Goal: Information Seeking & Learning: Learn about a topic

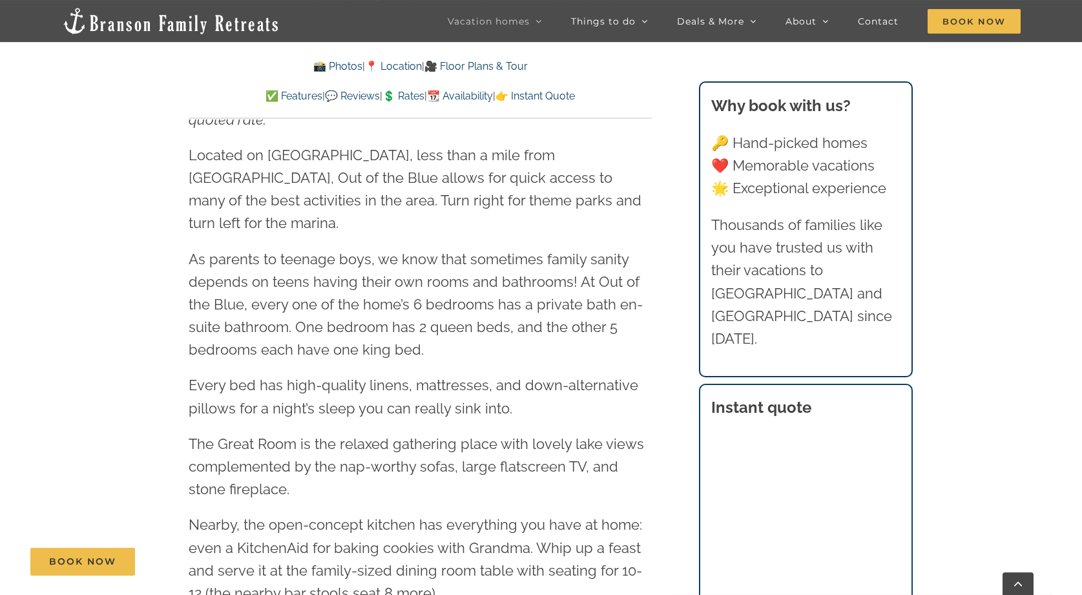
scroll to position [790, 0]
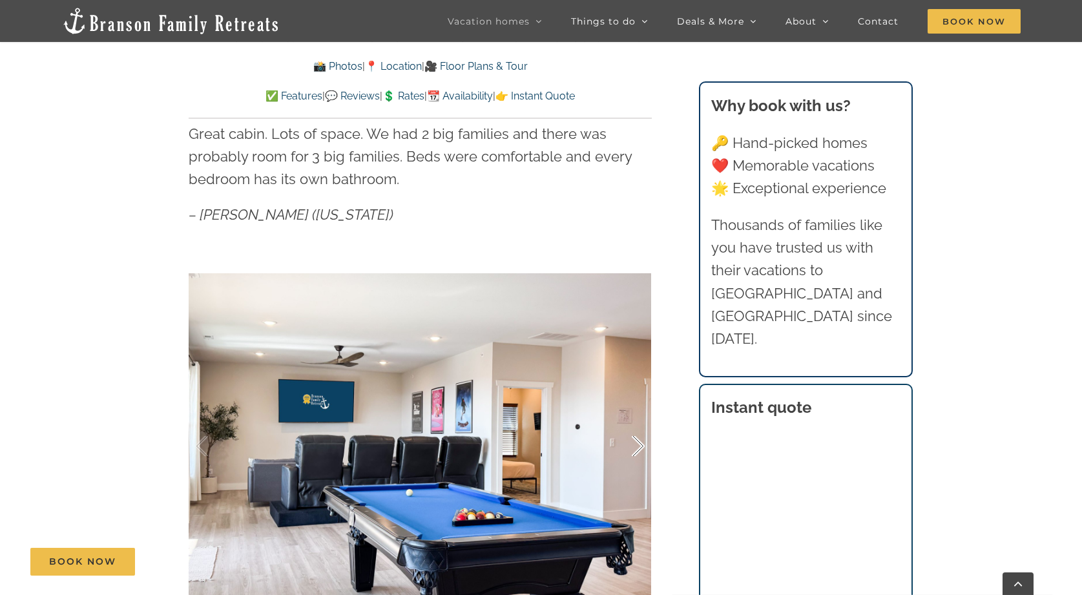
click at [634, 440] on div at bounding box center [625, 446] width 40 height 80
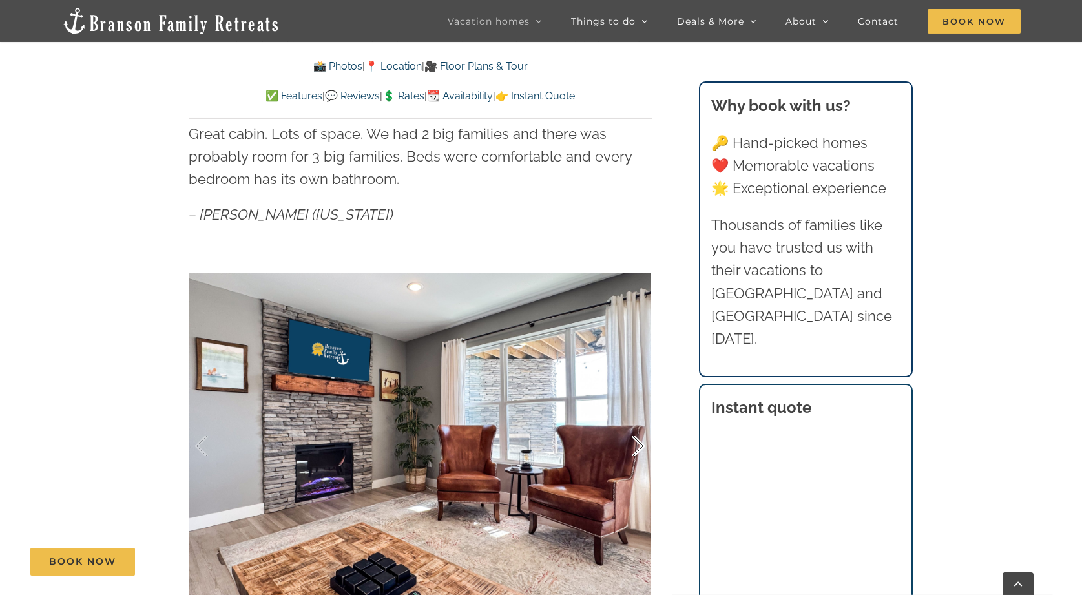
click at [634, 440] on div at bounding box center [625, 446] width 40 height 80
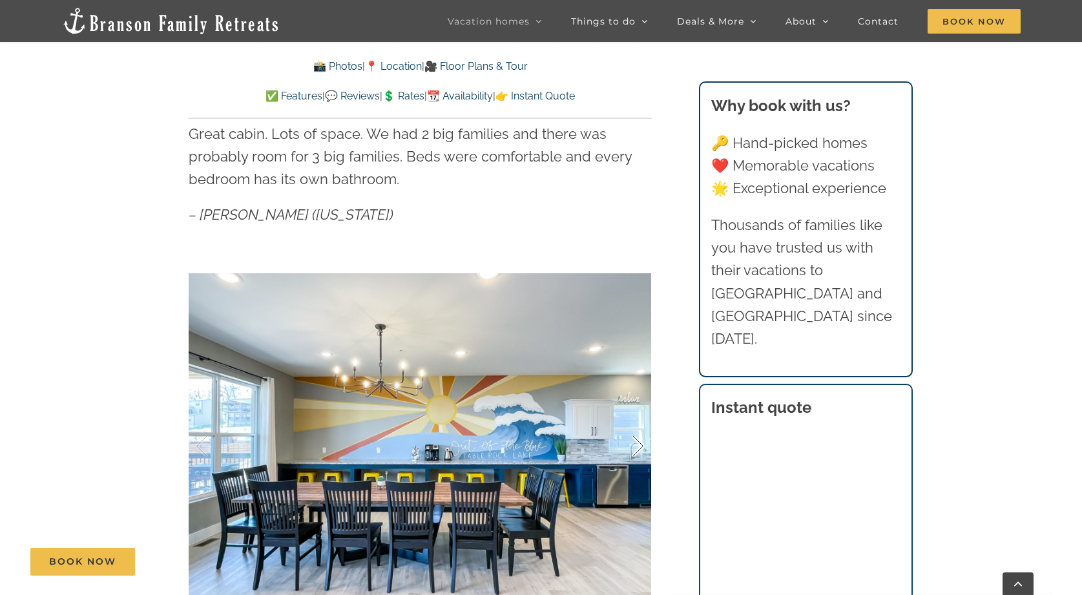
click at [634, 440] on div at bounding box center [625, 446] width 40 height 80
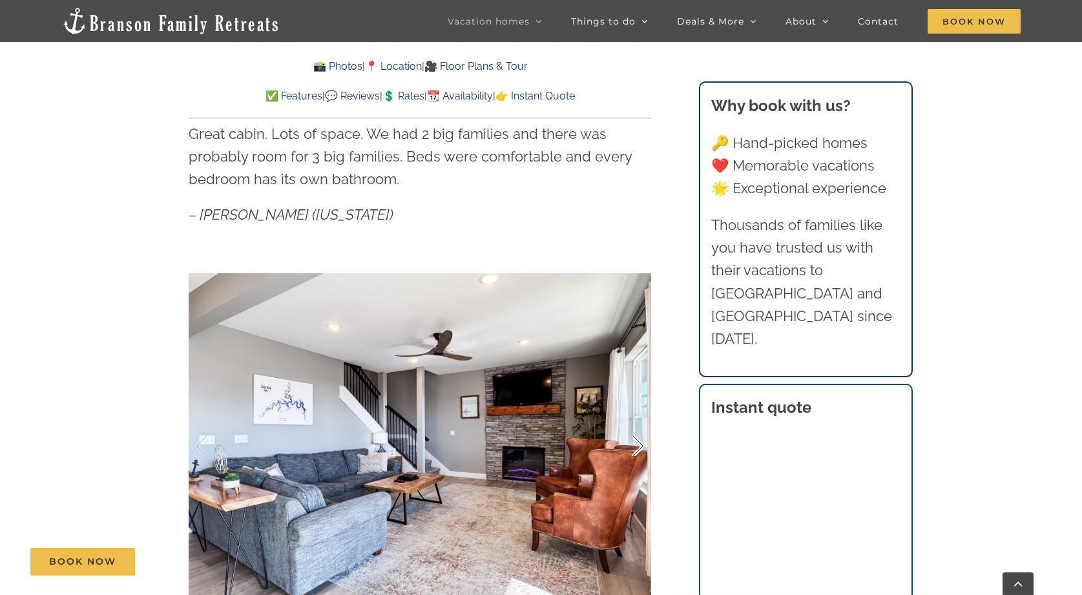
click at [634, 440] on div at bounding box center [625, 446] width 40 height 80
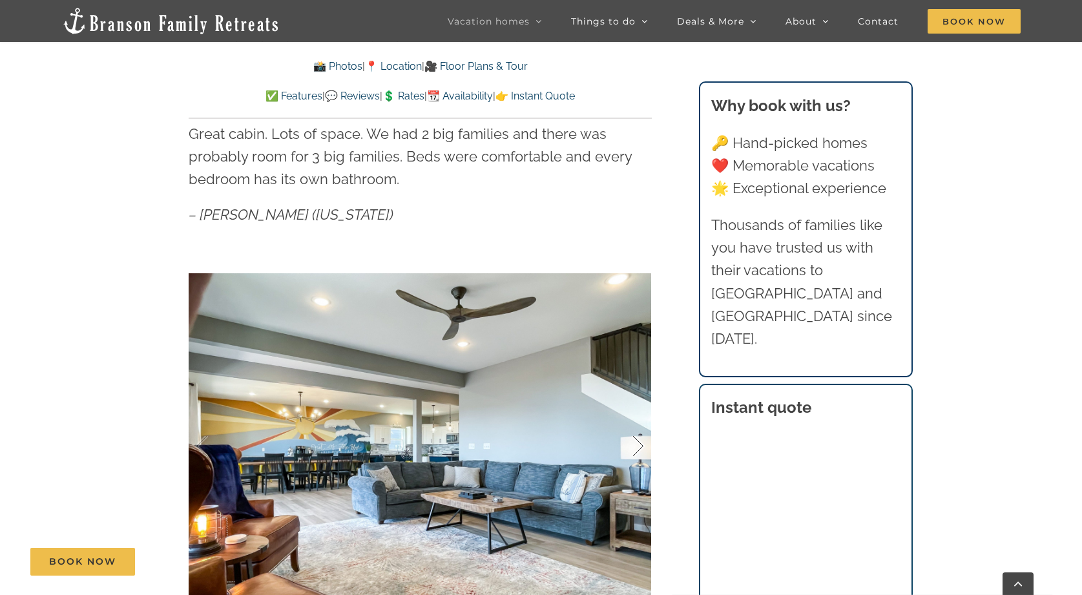
click at [634, 440] on div at bounding box center [625, 446] width 40 height 80
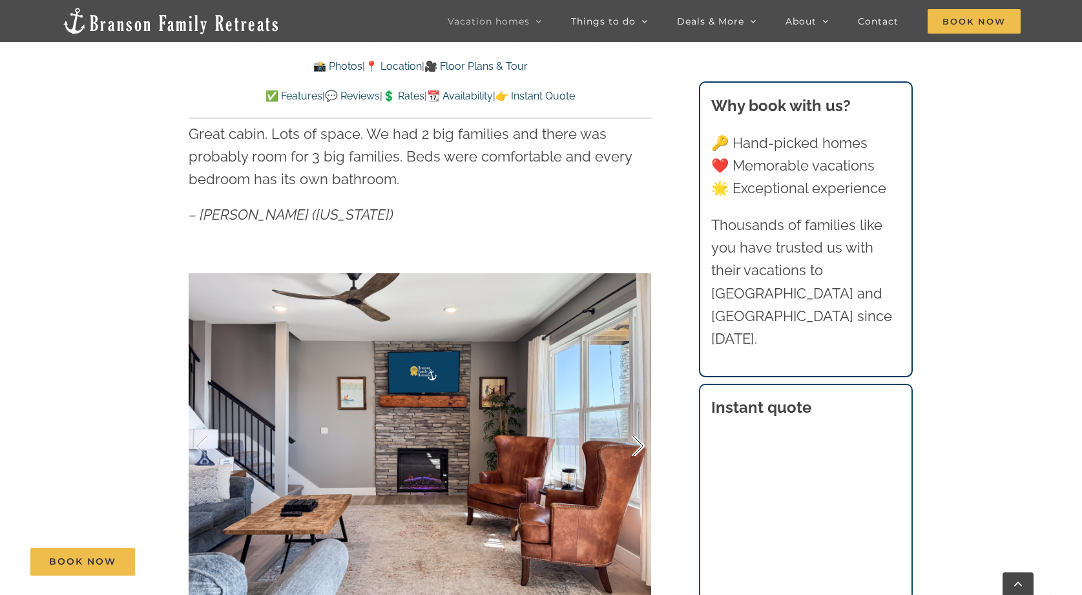
click at [634, 440] on div at bounding box center [625, 446] width 40 height 80
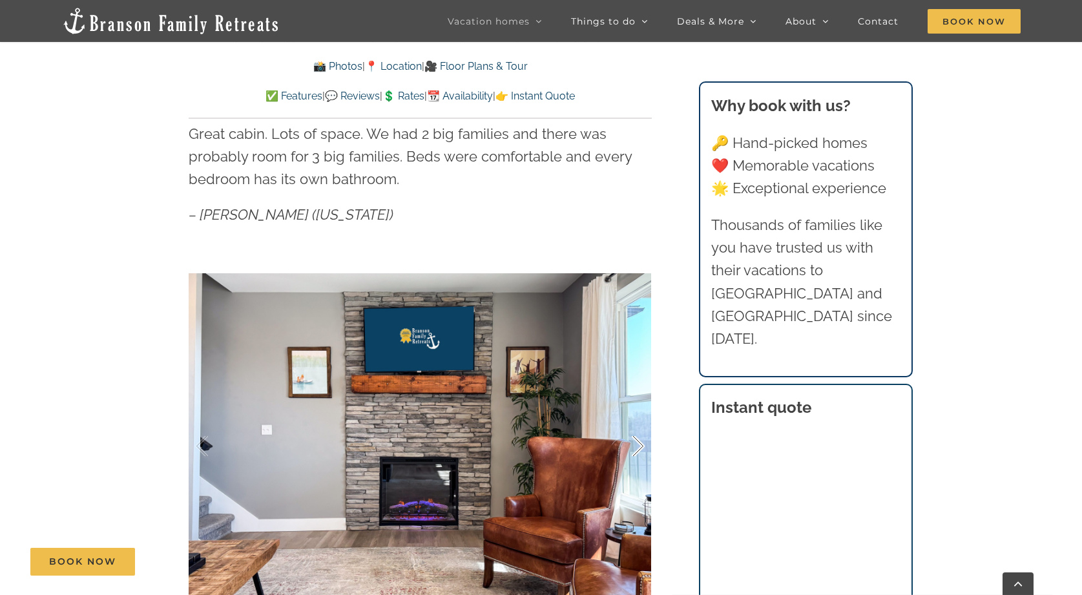
click at [634, 440] on div at bounding box center [625, 446] width 40 height 80
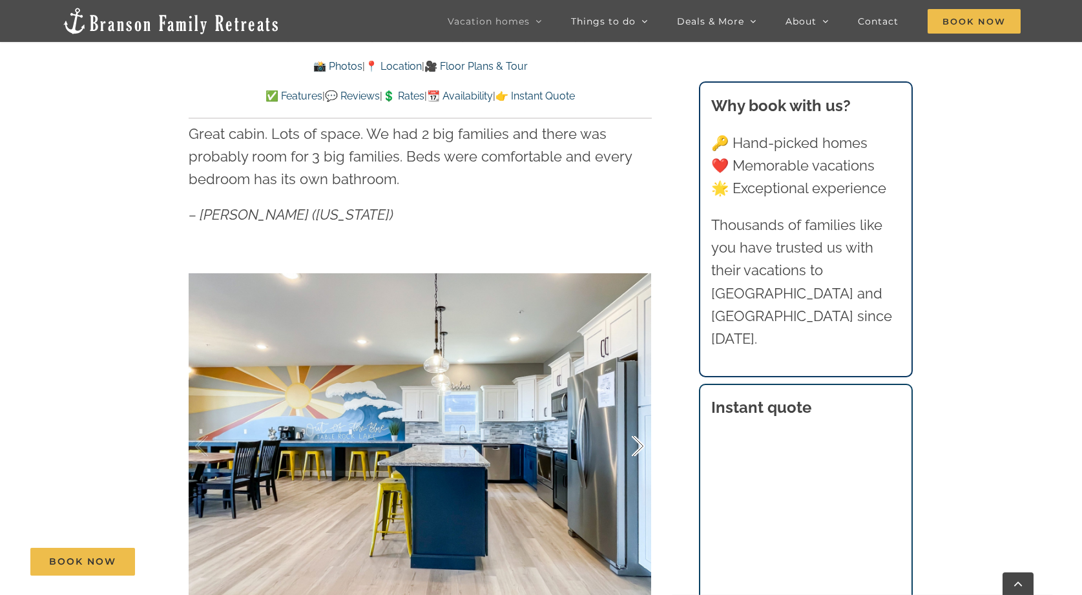
click at [634, 440] on div at bounding box center [625, 446] width 40 height 80
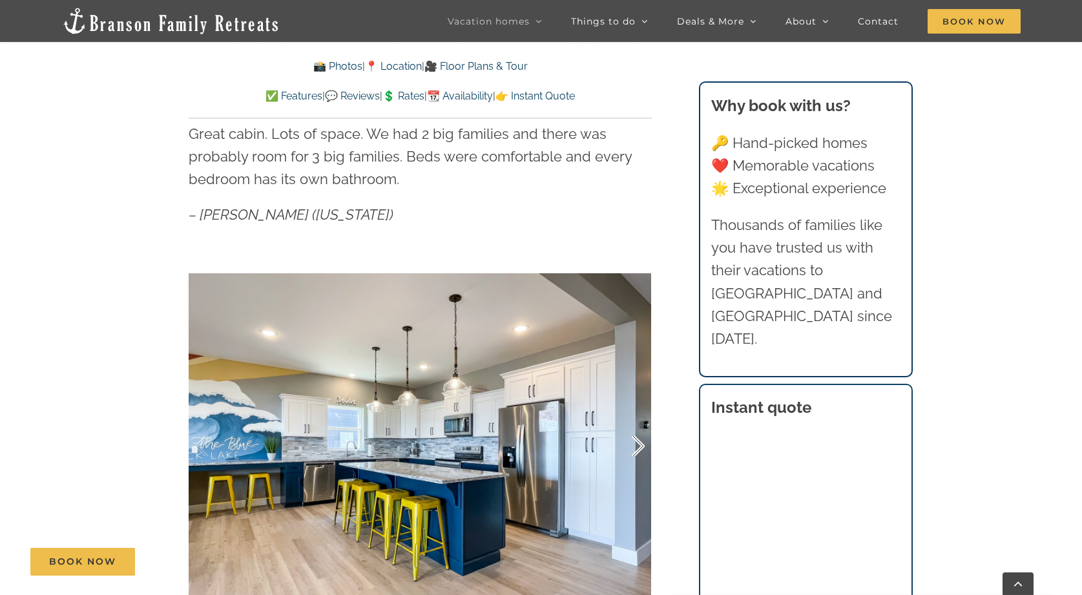
click at [634, 440] on div at bounding box center [625, 446] width 40 height 80
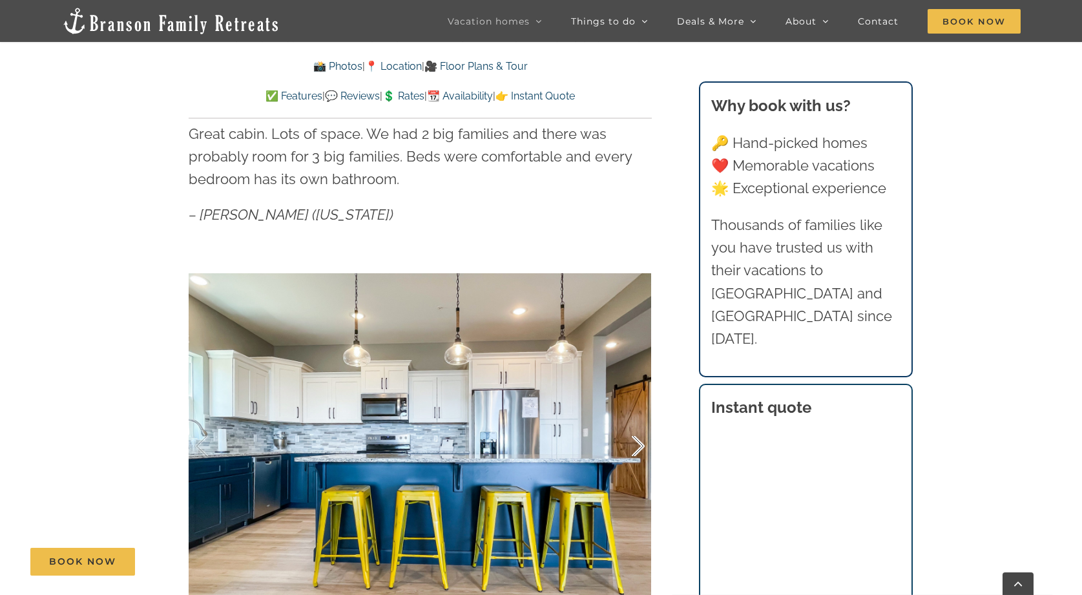
click at [634, 440] on div at bounding box center [625, 446] width 40 height 80
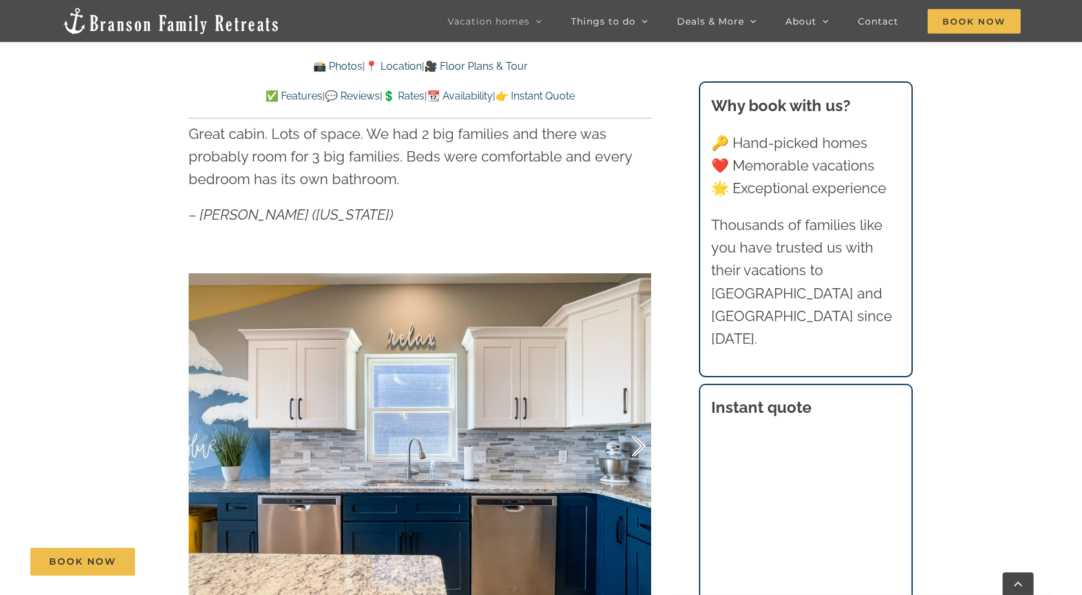
click at [634, 440] on div at bounding box center [625, 446] width 40 height 80
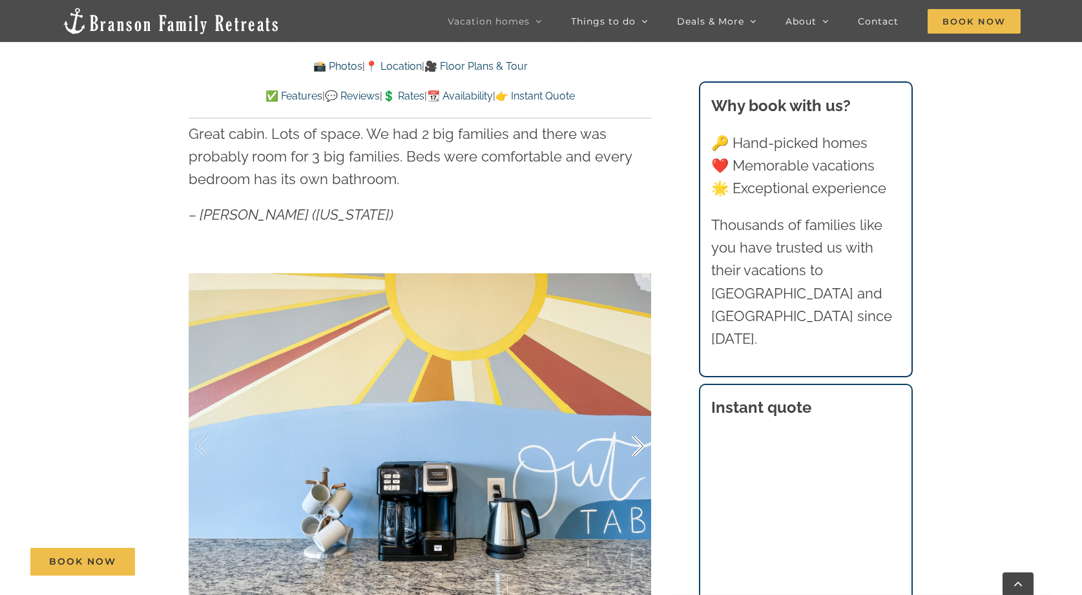
click at [634, 440] on div at bounding box center [625, 446] width 40 height 80
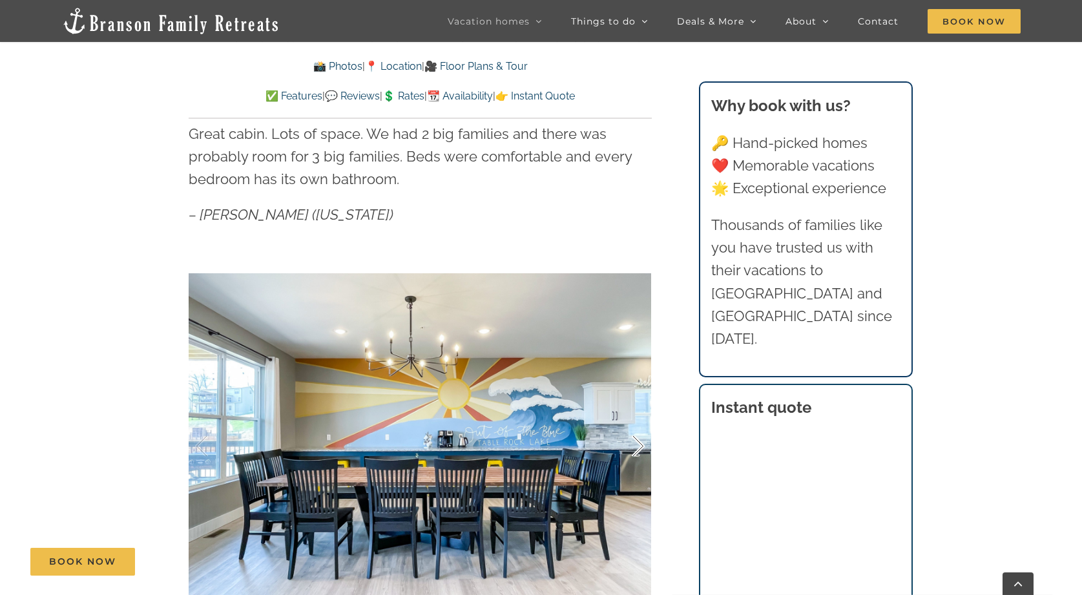
click at [634, 440] on div at bounding box center [625, 446] width 40 height 80
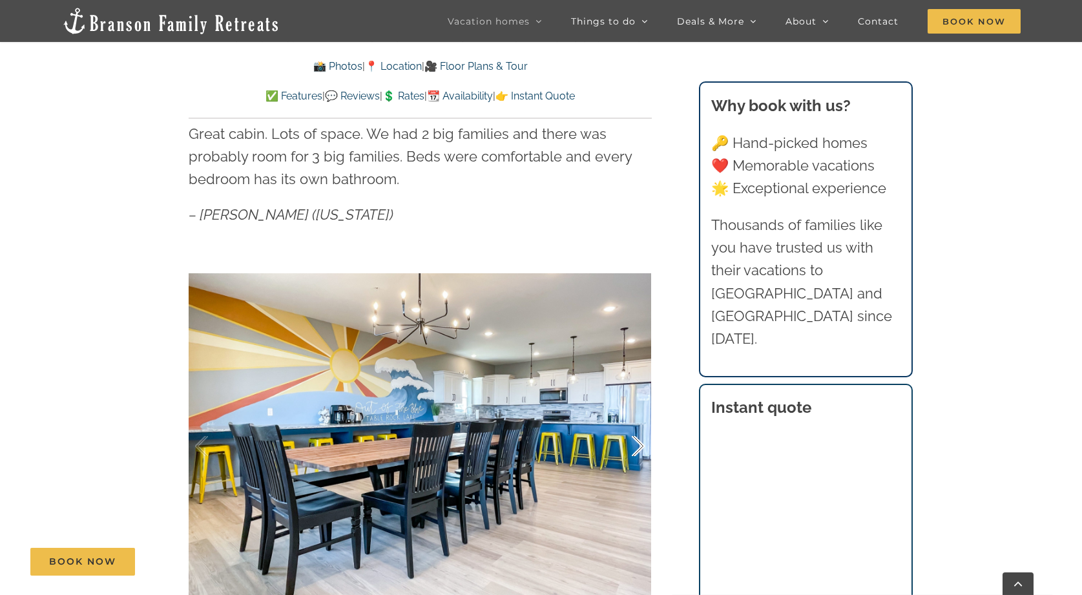
click at [634, 440] on div at bounding box center [625, 446] width 40 height 80
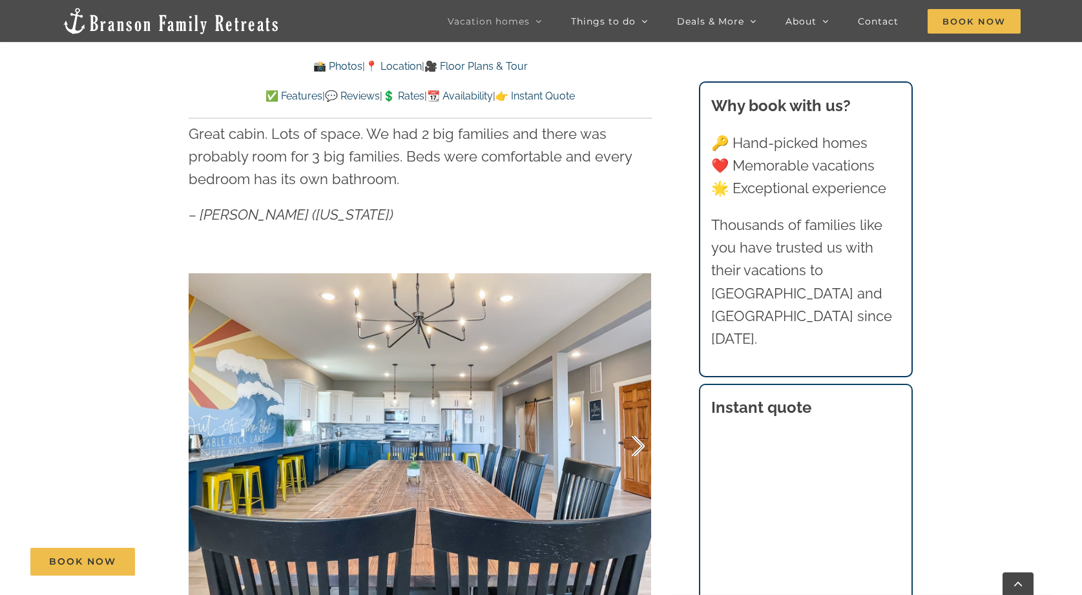
click at [634, 440] on div at bounding box center [625, 446] width 40 height 80
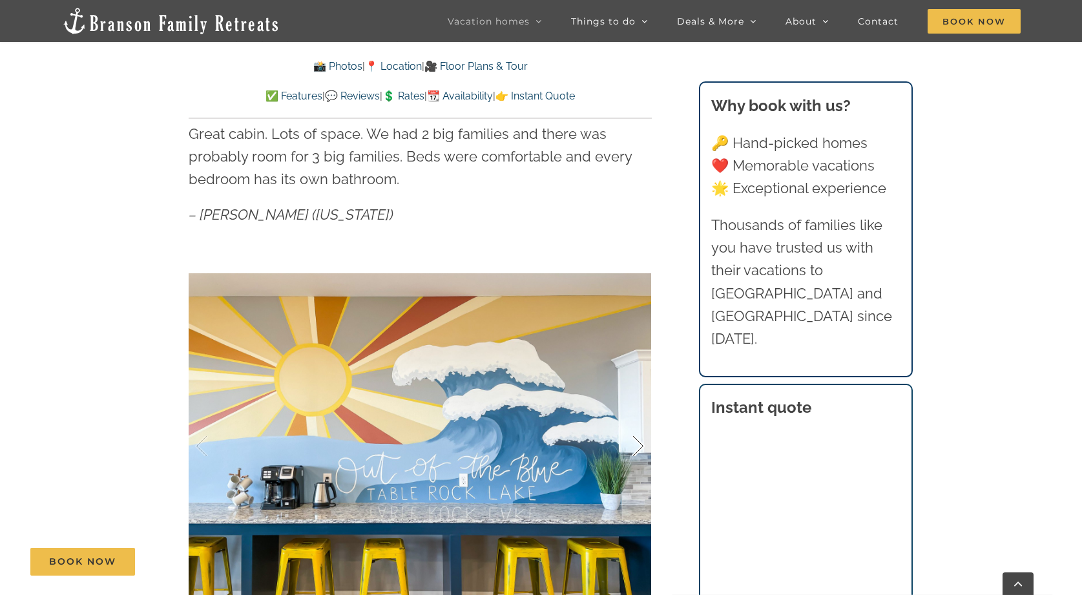
click at [634, 440] on div at bounding box center [625, 446] width 40 height 80
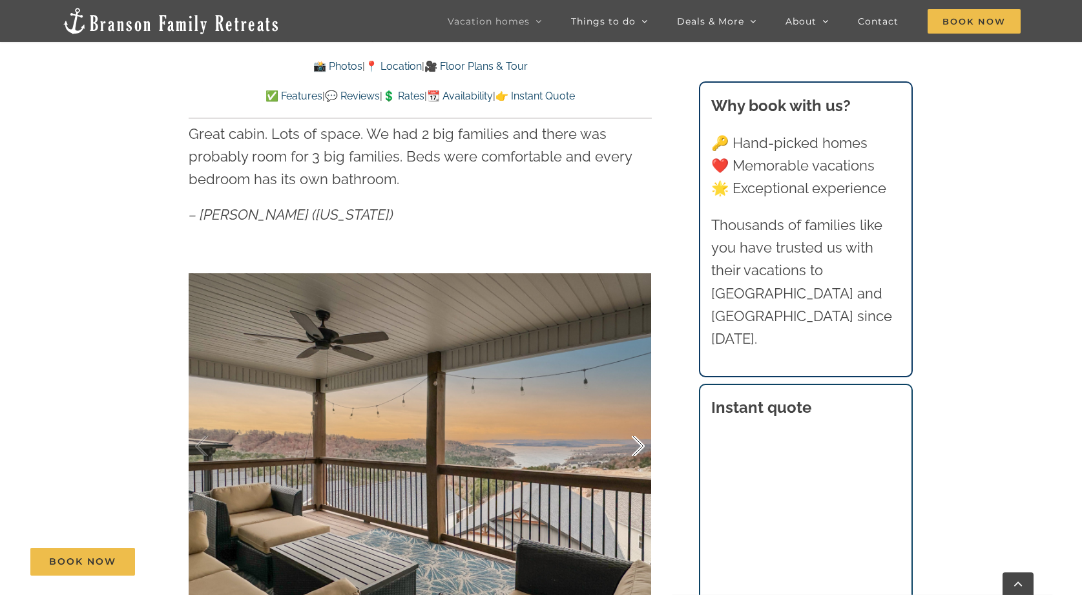
click at [634, 440] on div at bounding box center [625, 446] width 40 height 80
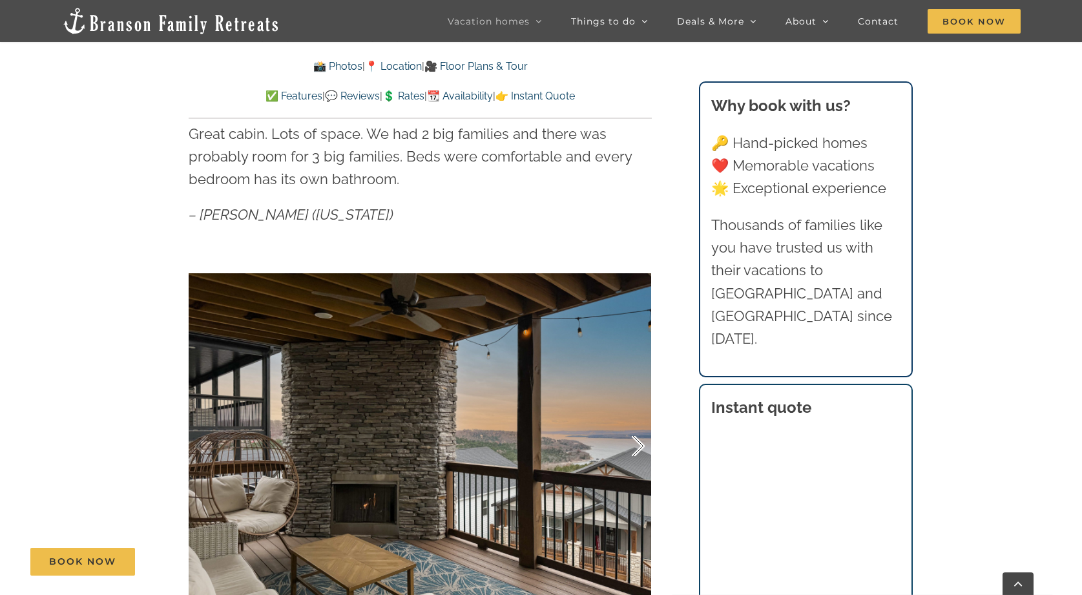
click at [634, 440] on div at bounding box center [625, 446] width 40 height 80
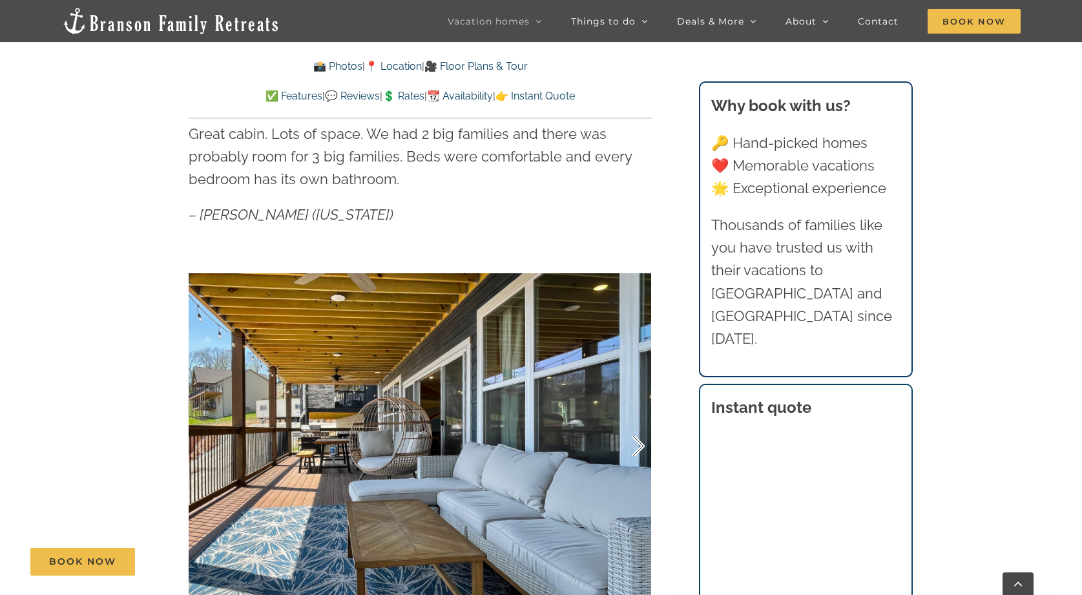
click at [634, 440] on div at bounding box center [625, 446] width 40 height 80
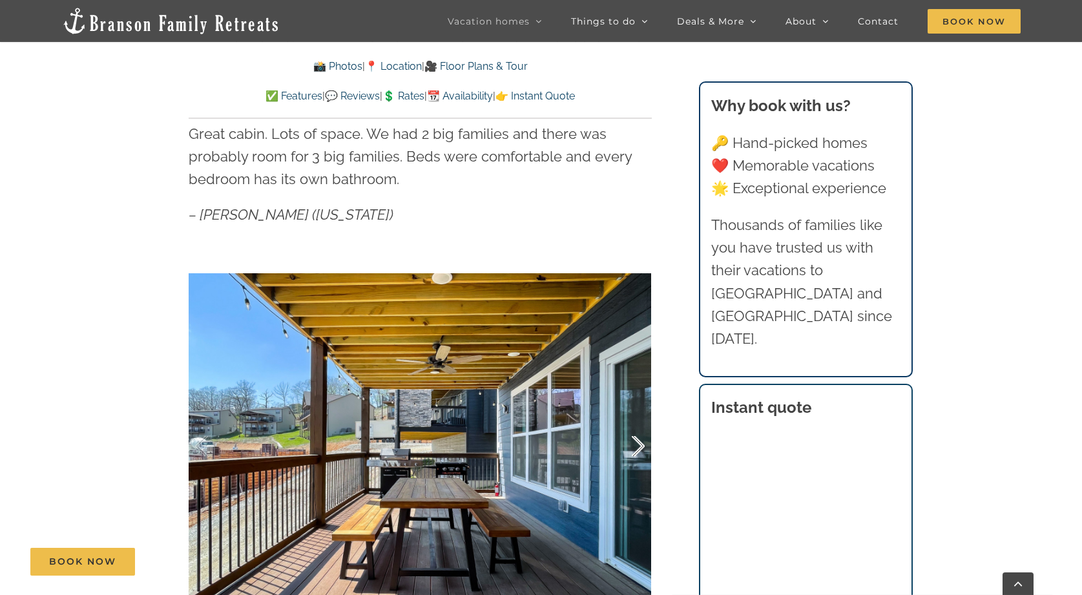
click at [634, 440] on div at bounding box center [625, 446] width 40 height 80
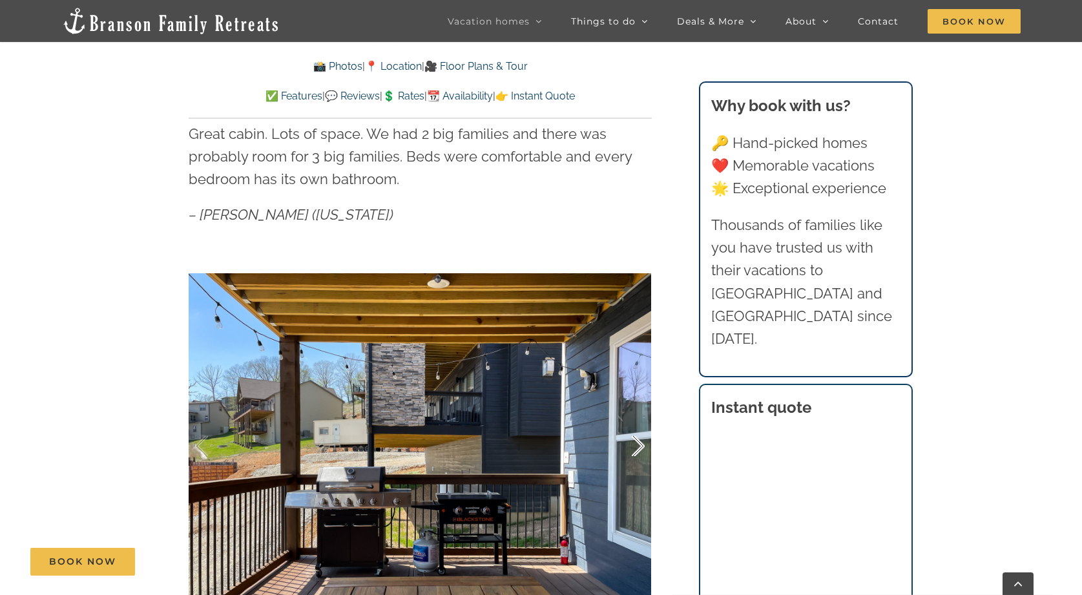
click at [634, 440] on div at bounding box center [625, 446] width 40 height 80
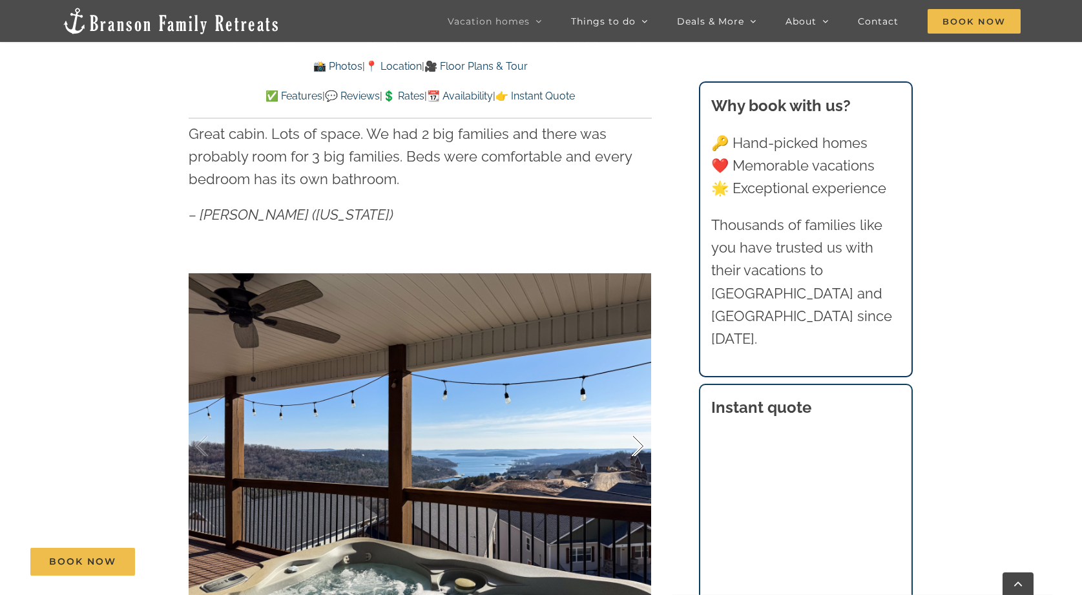
click at [634, 440] on div at bounding box center [625, 446] width 40 height 80
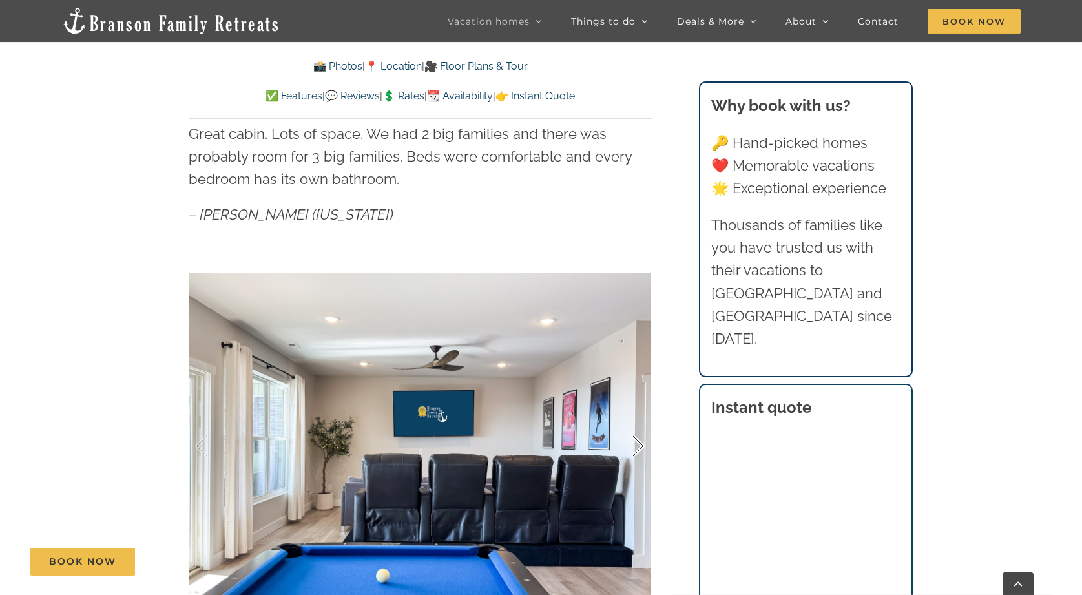
click at [634, 440] on div at bounding box center [625, 446] width 40 height 80
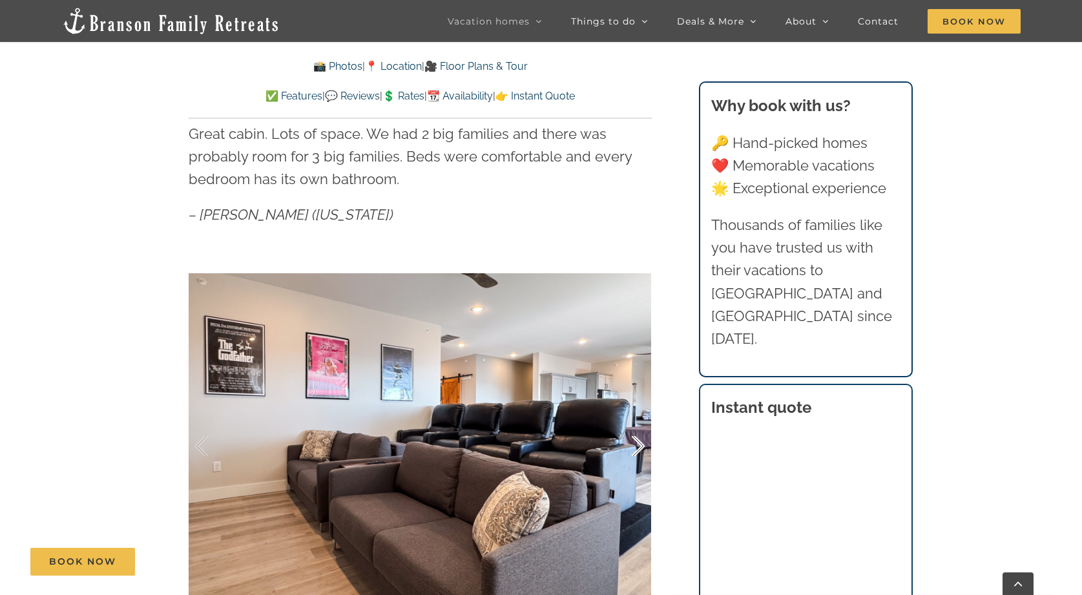
click at [634, 440] on div at bounding box center [625, 446] width 40 height 80
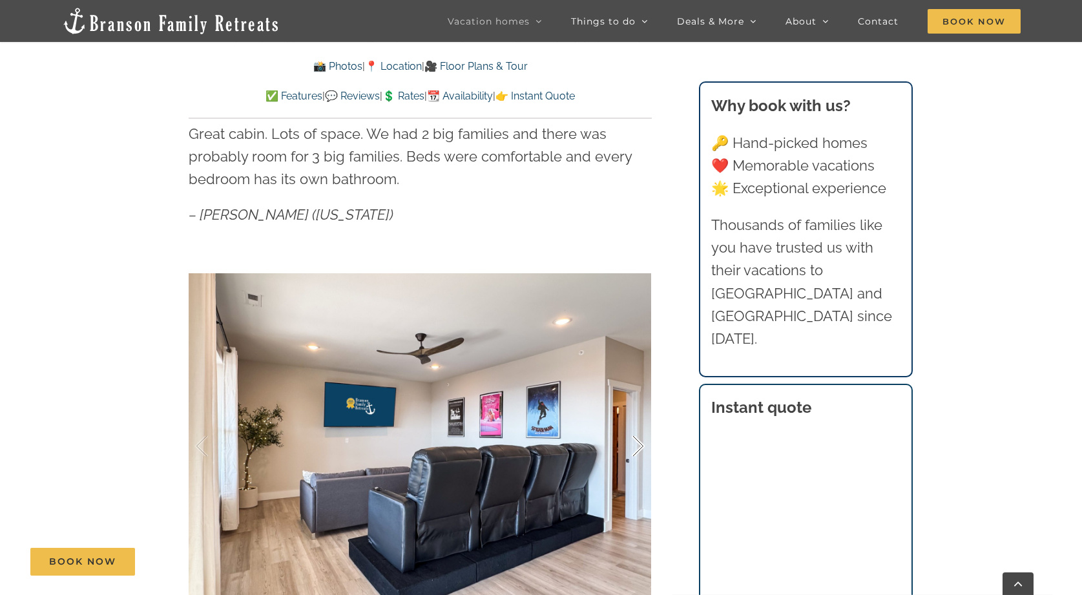
click at [634, 440] on div at bounding box center [625, 446] width 40 height 80
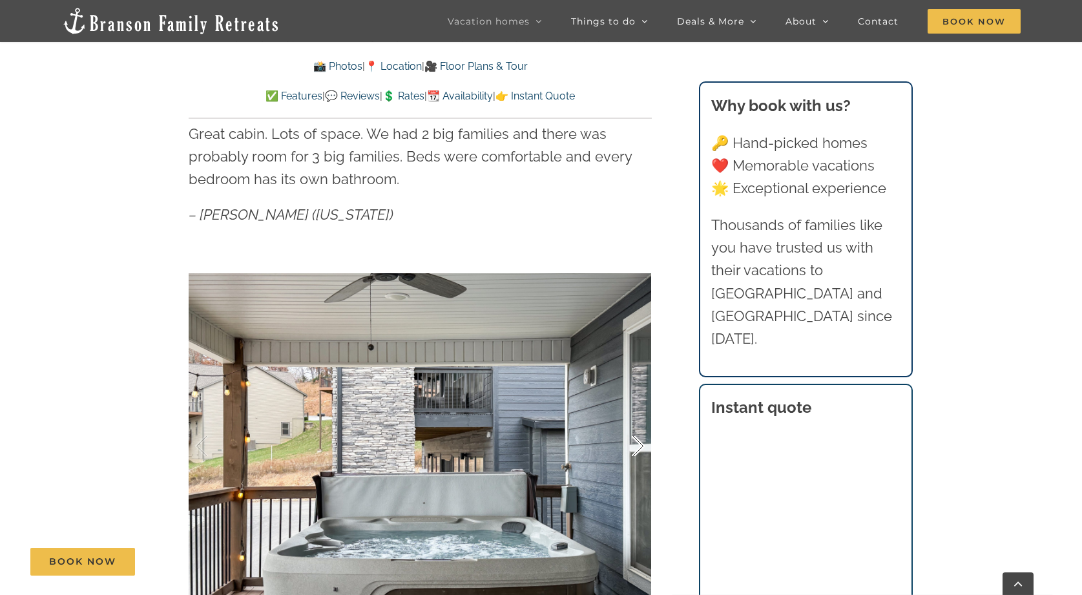
click at [634, 440] on div at bounding box center [625, 446] width 40 height 80
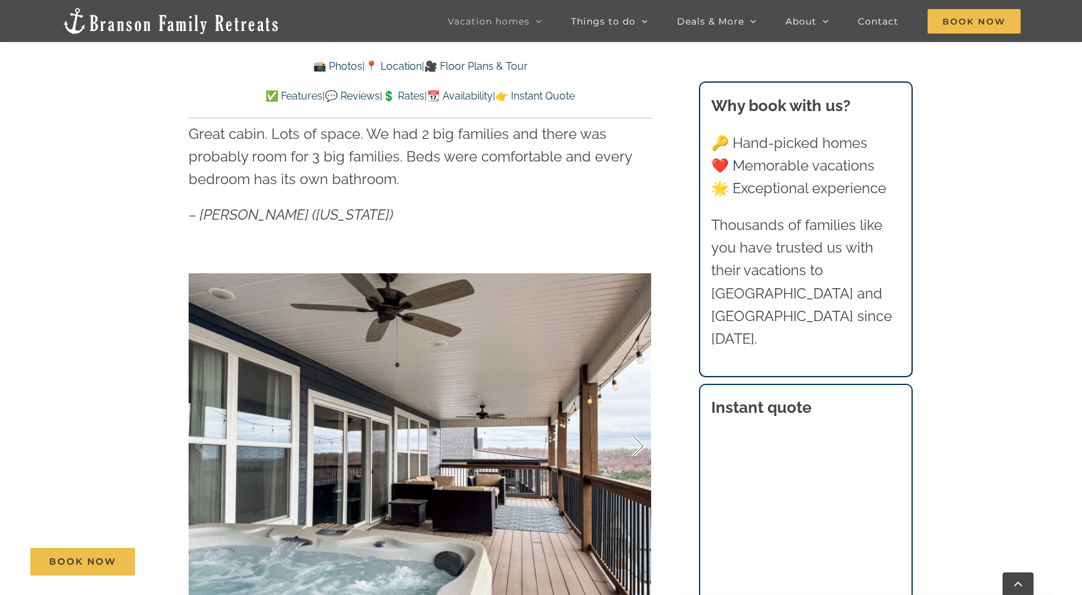
click at [634, 440] on div at bounding box center [625, 446] width 40 height 80
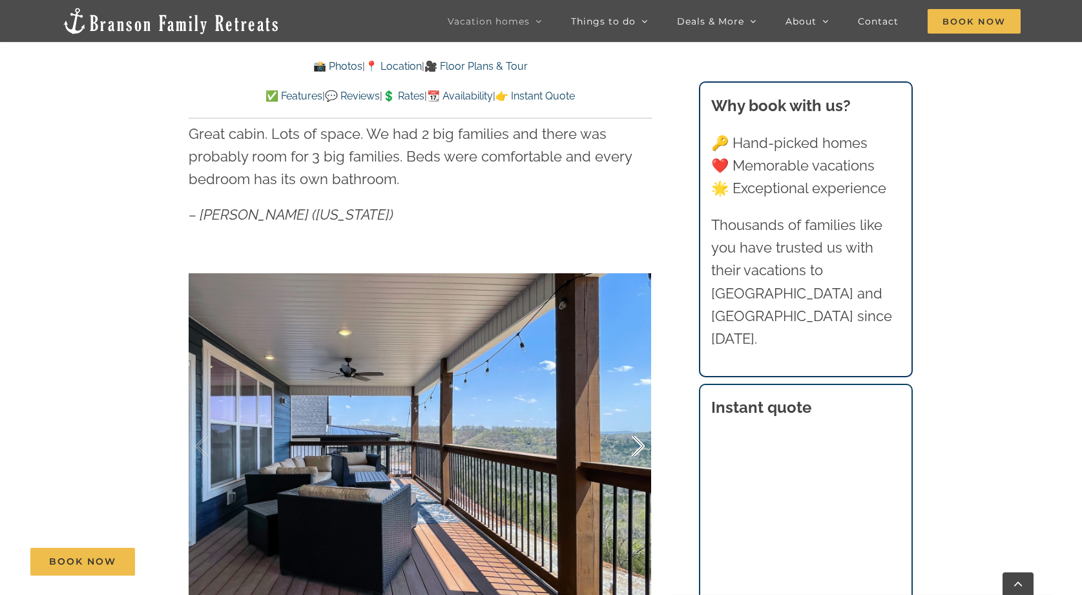
click at [634, 440] on div at bounding box center [625, 446] width 40 height 80
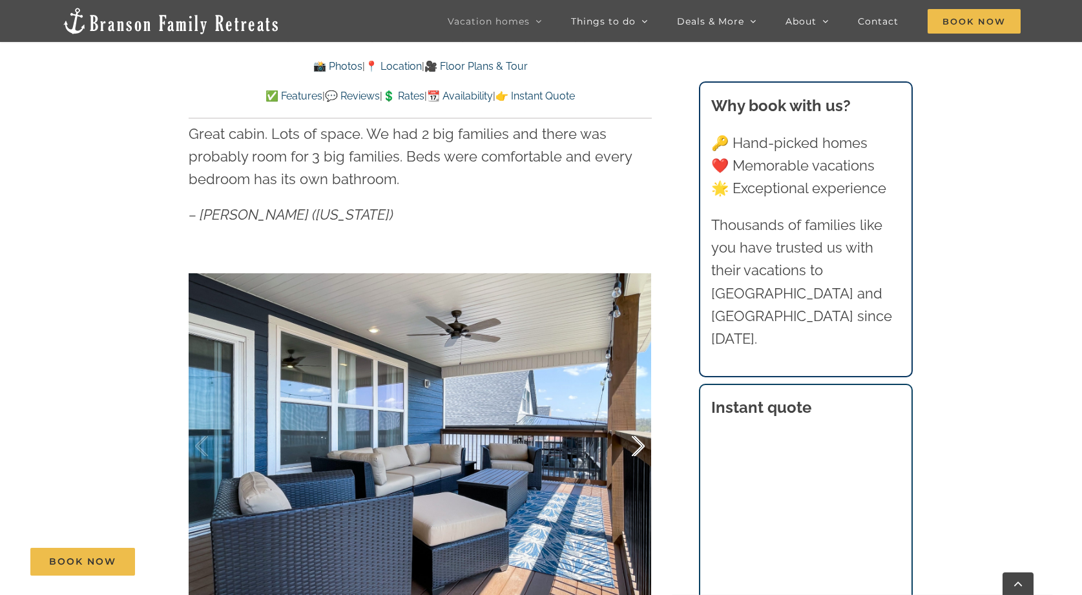
click at [634, 440] on div at bounding box center [625, 446] width 40 height 80
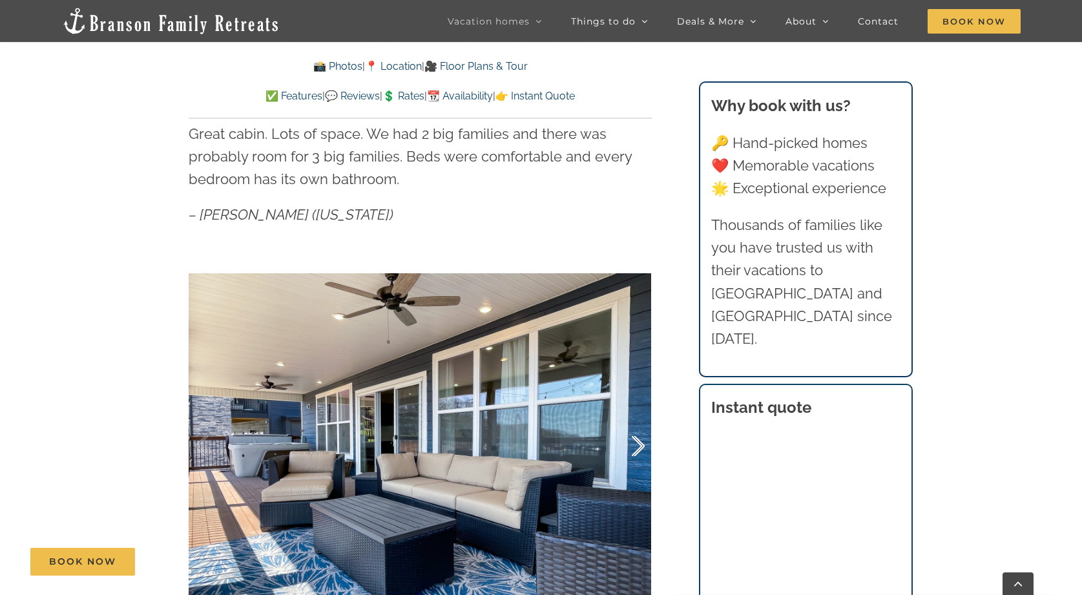
click at [634, 440] on div at bounding box center [625, 446] width 40 height 80
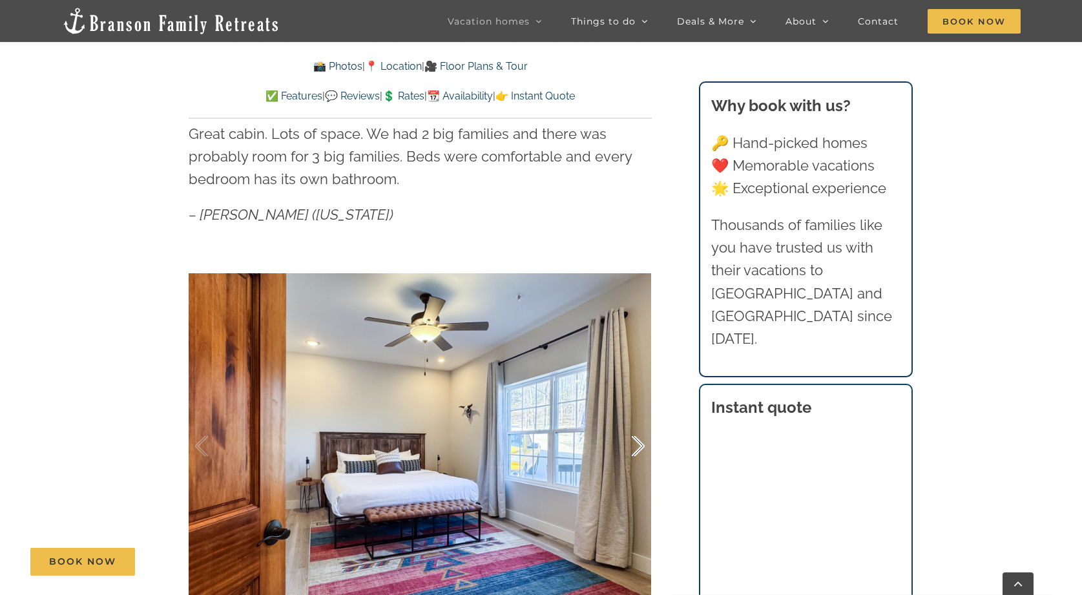
click at [634, 440] on div at bounding box center [625, 446] width 40 height 80
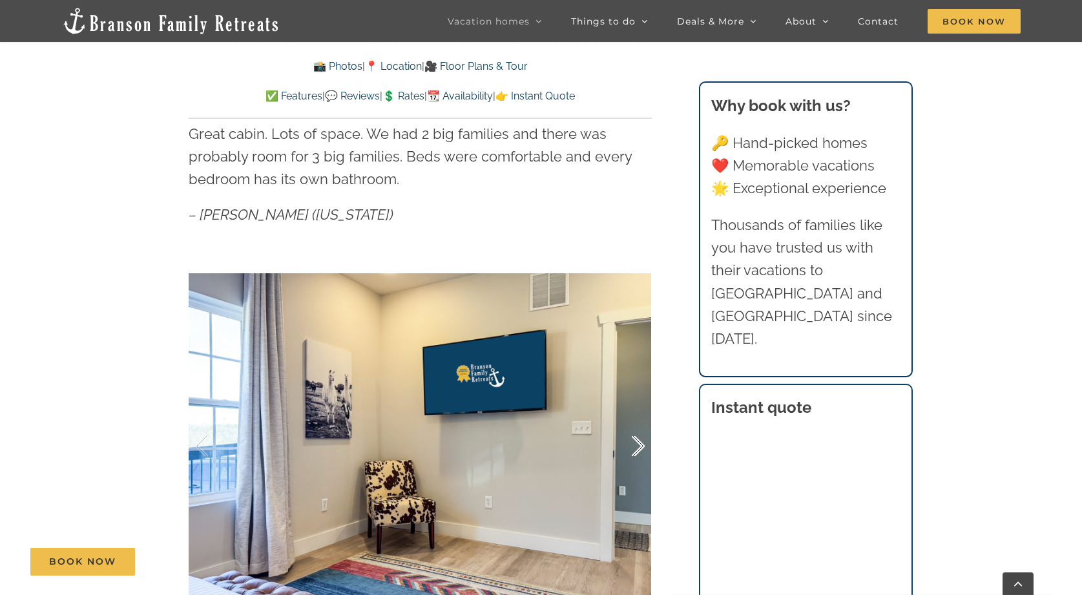
click at [634, 440] on div at bounding box center [625, 446] width 40 height 80
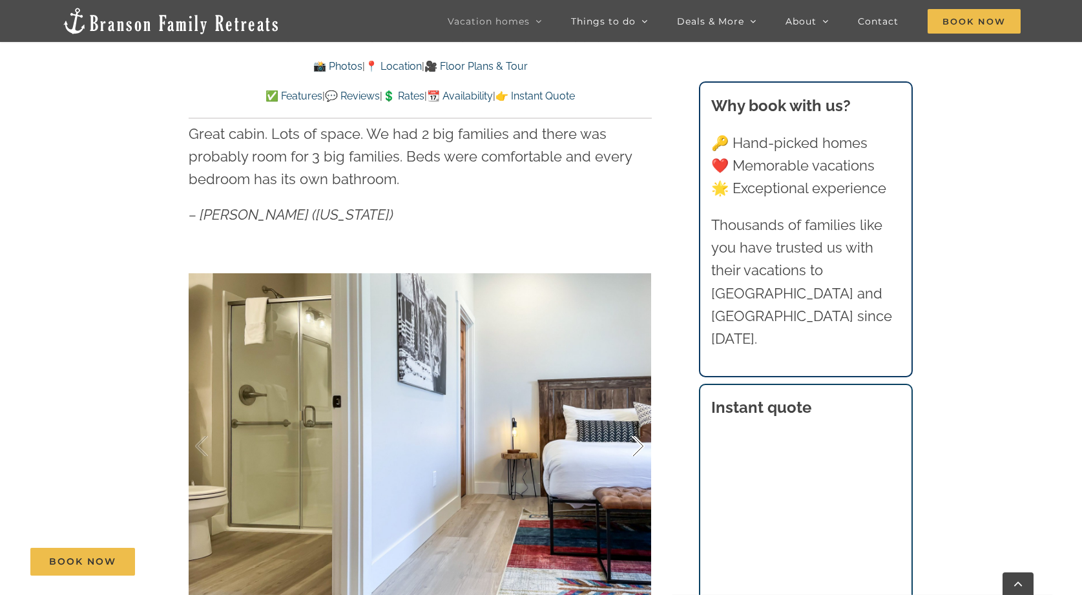
click at [634, 440] on div at bounding box center [625, 446] width 40 height 80
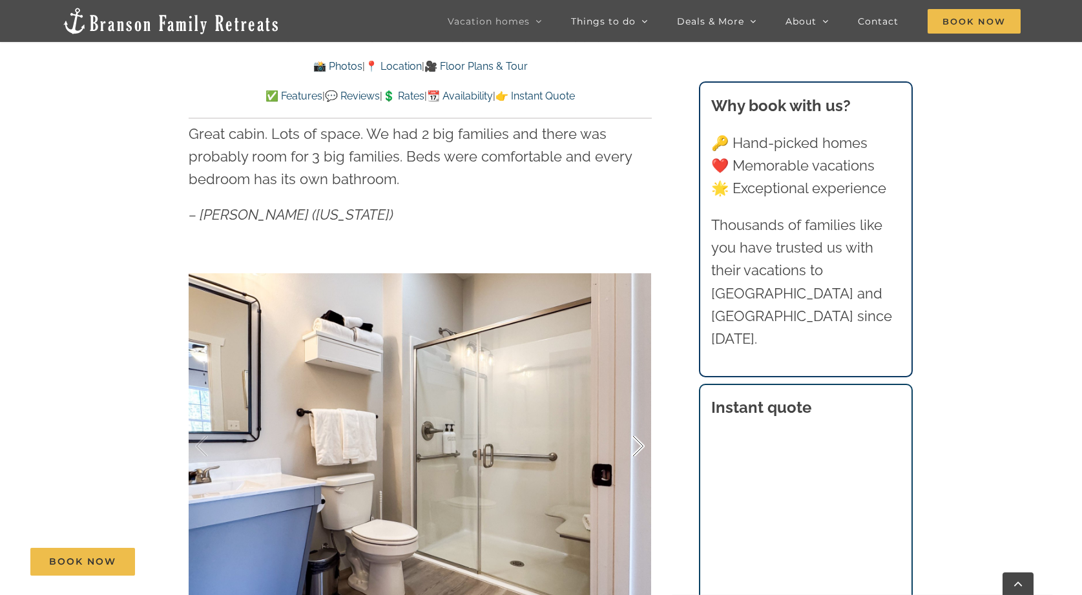
click at [634, 440] on div at bounding box center [625, 446] width 40 height 80
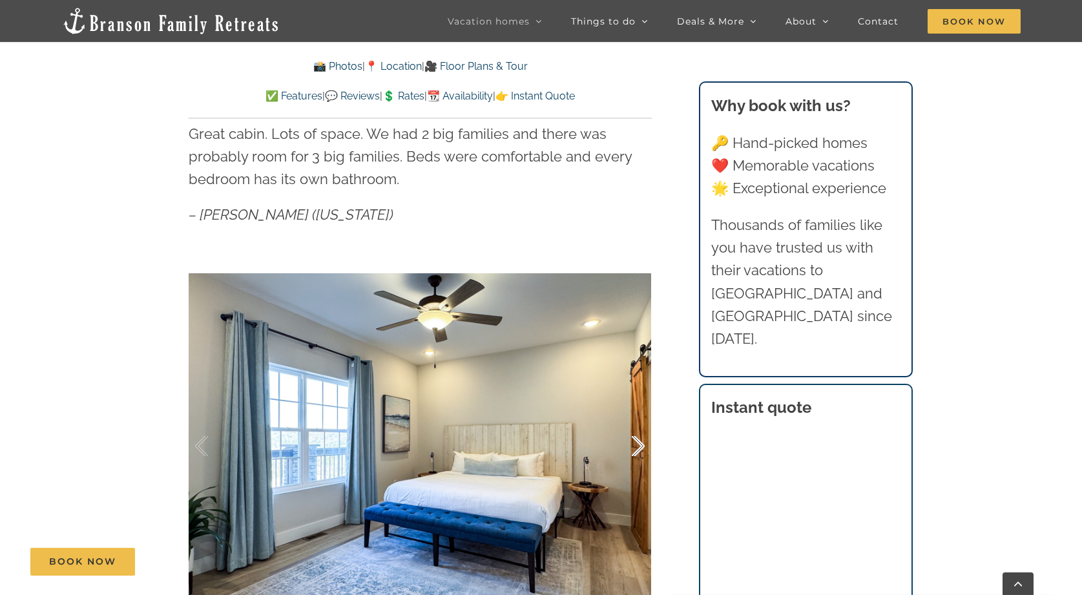
click at [634, 440] on div at bounding box center [625, 446] width 40 height 80
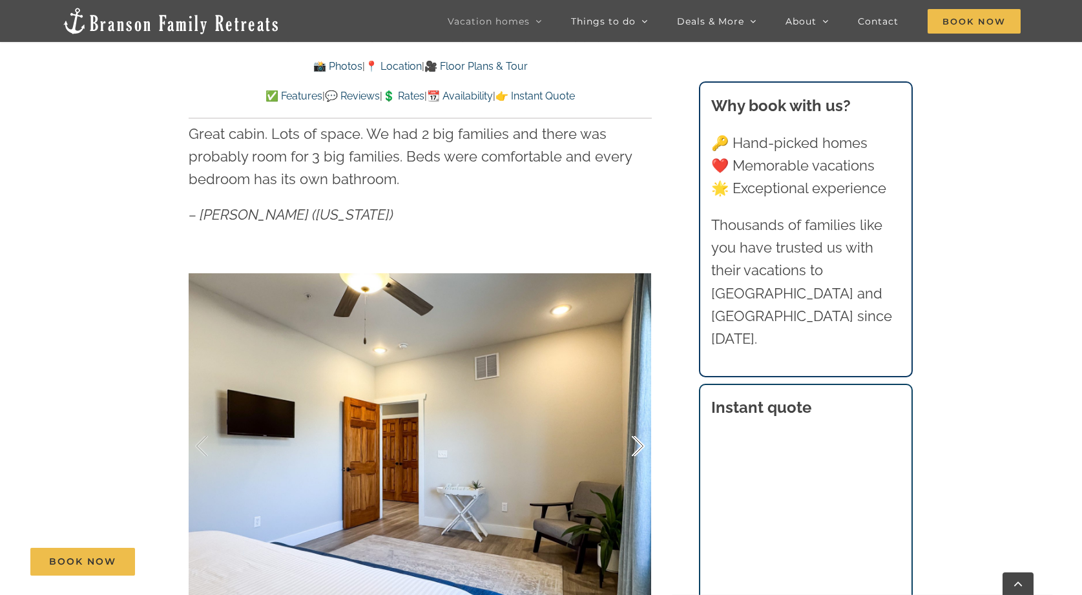
click at [634, 440] on div at bounding box center [625, 446] width 40 height 80
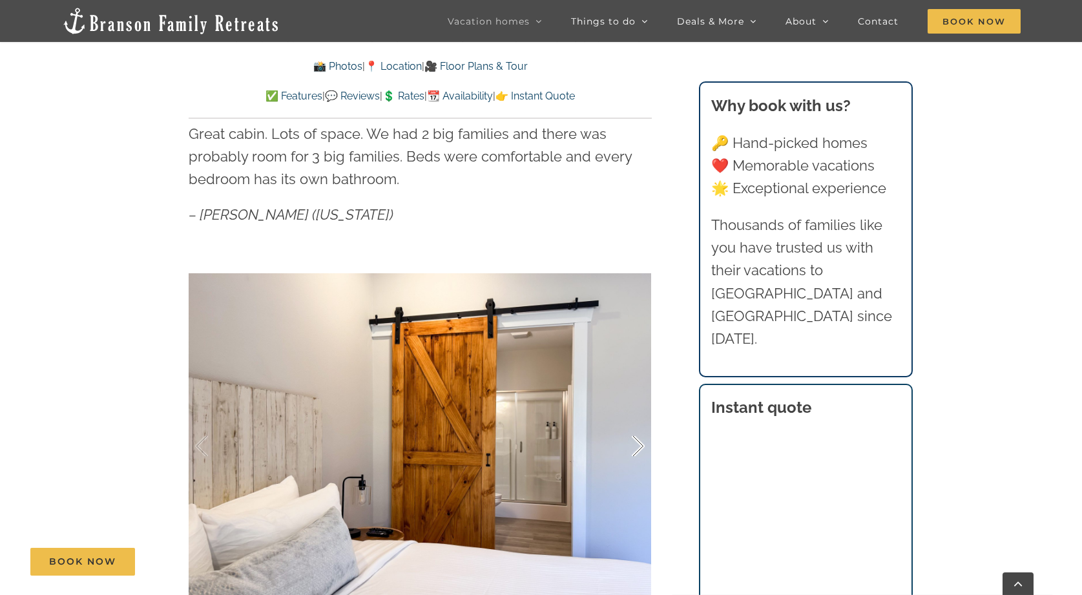
click at [634, 440] on div at bounding box center [625, 446] width 40 height 80
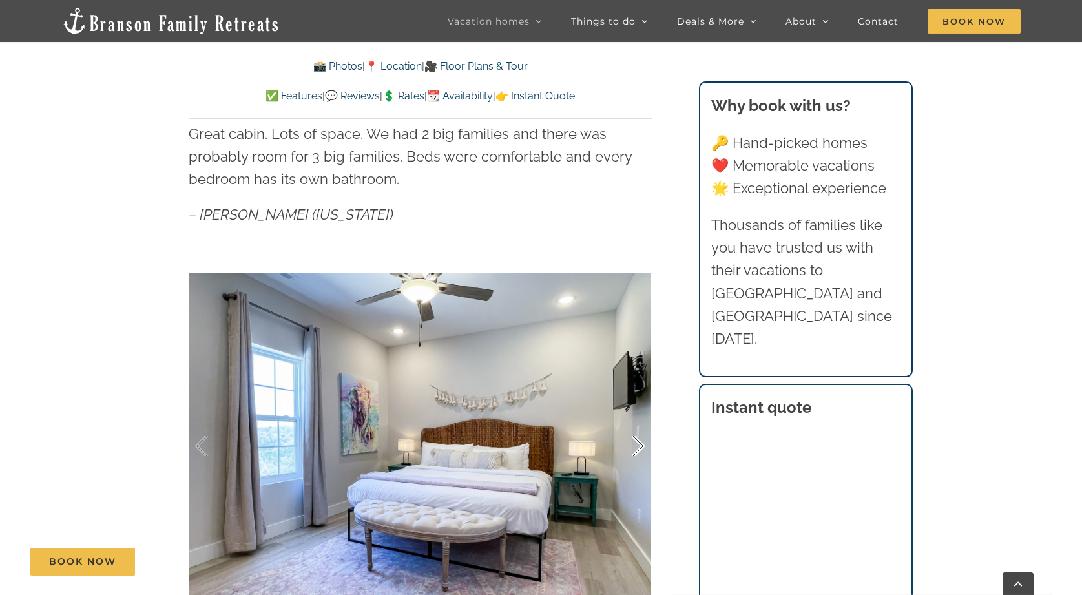
click at [634, 440] on div at bounding box center [625, 446] width 40 height 80
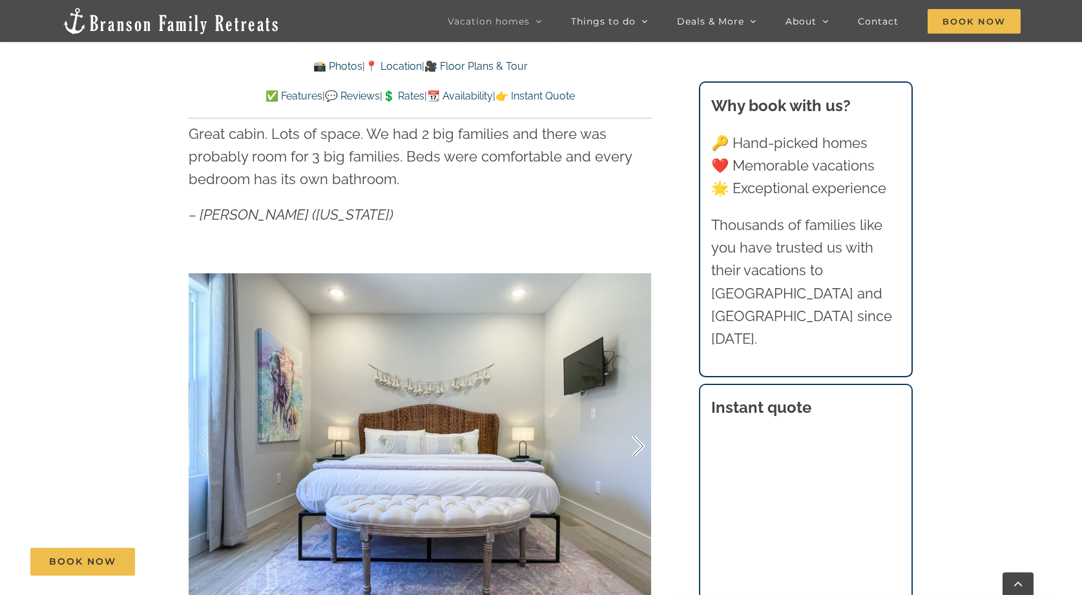
click at [634, 440] on div at bounding box center [625, 446] width 40 height 80
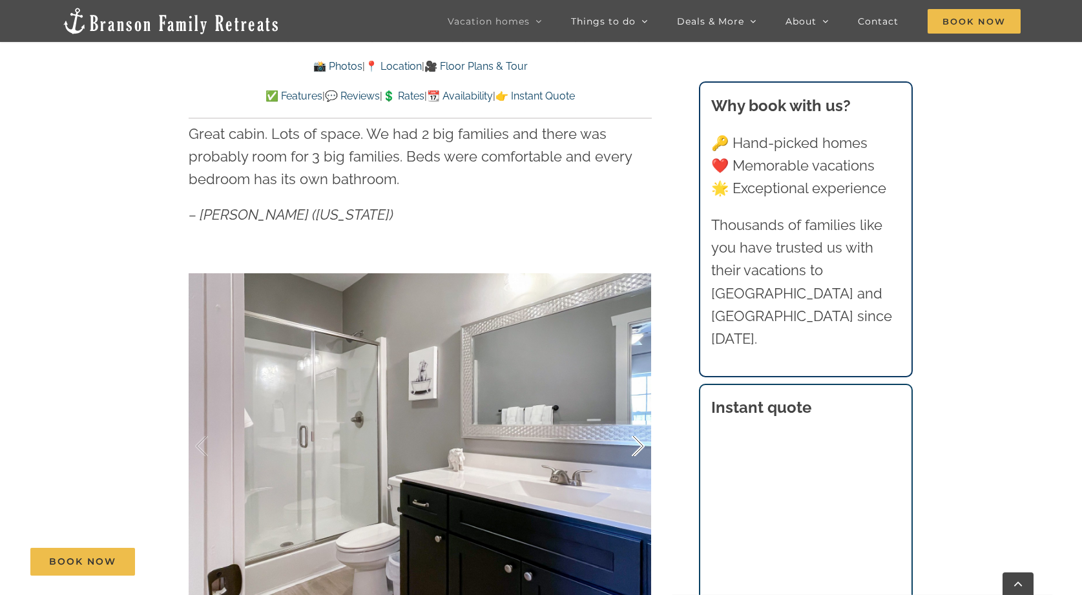
click at [634, 440] on div at bounding box center [625, 446] width 40 height 80
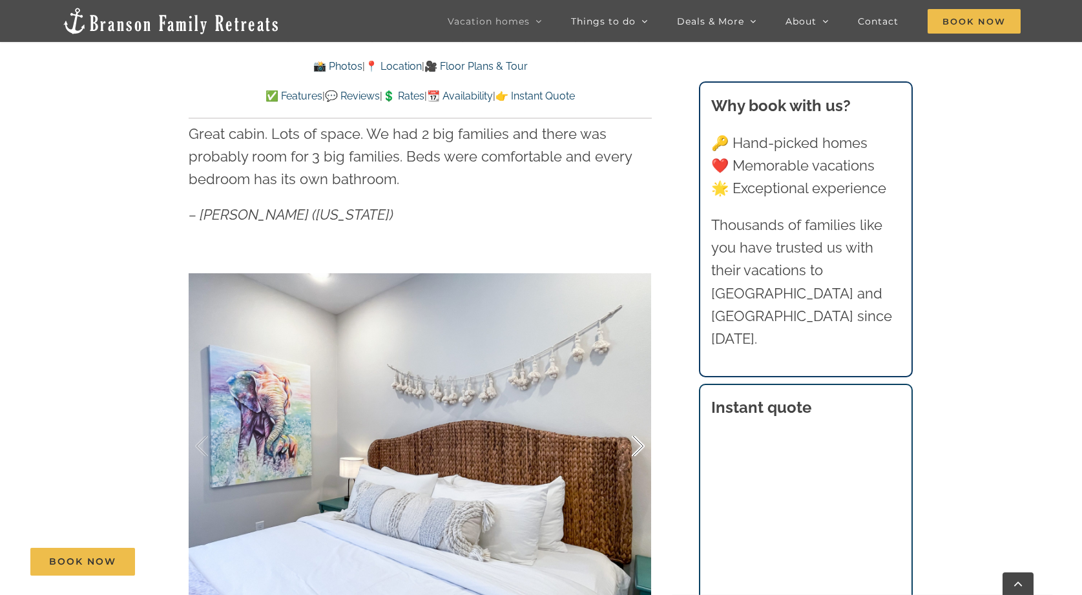
click at [634, 440] on div at bounding box center [625, 446] width 40 height 80
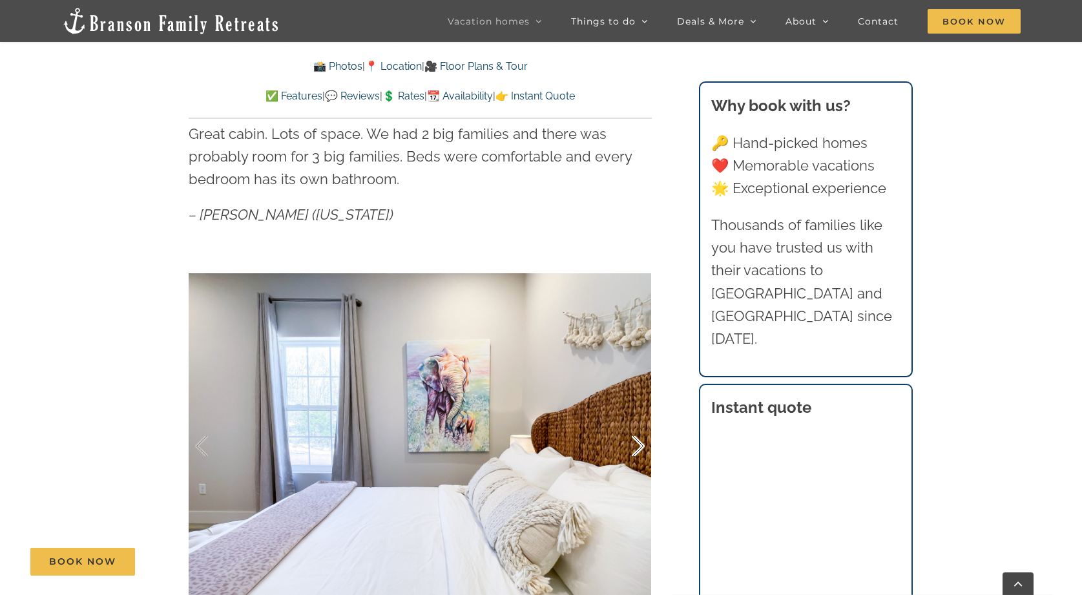
click at [634, 440] on div at bounding box center [625, 446] width 40 height 80
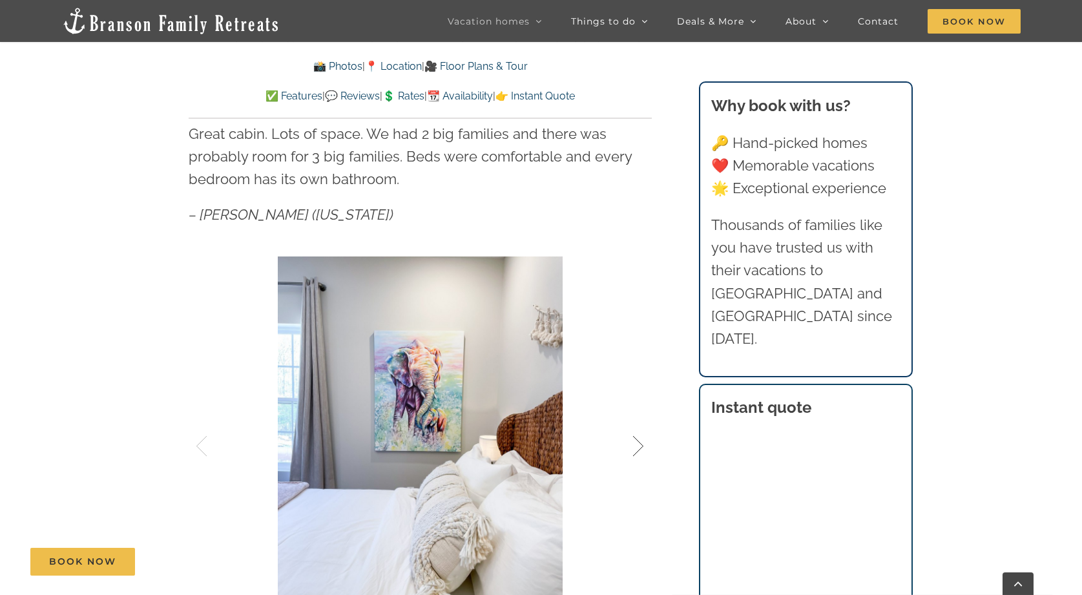
click at [634, 440] on div at bounding box center [625, 446] width 40 height 80
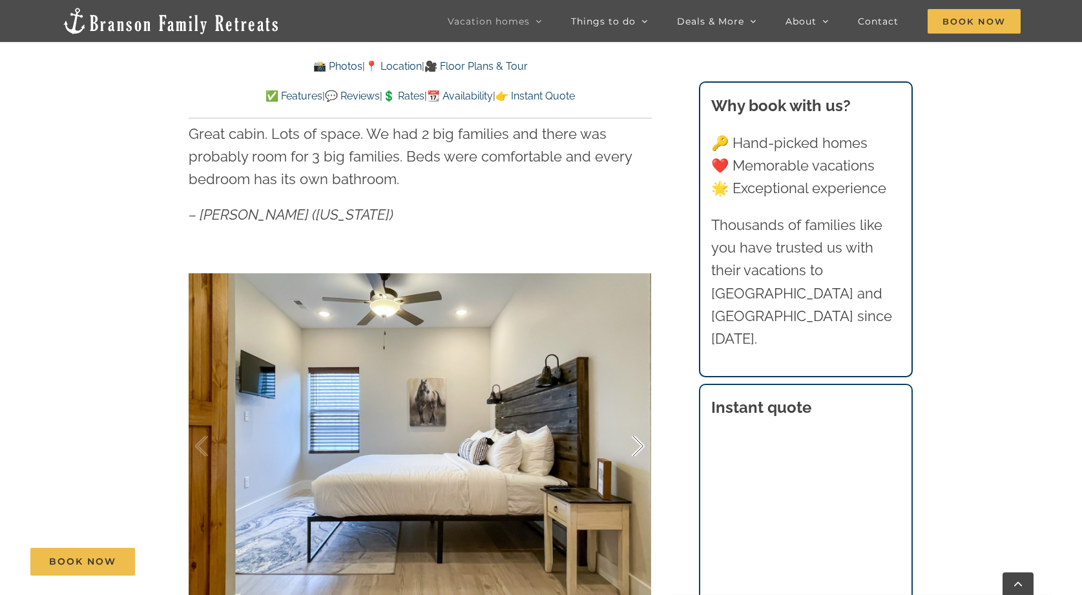
click at [634, 440] on div at bounding box center [625, 446] width 40 height 80
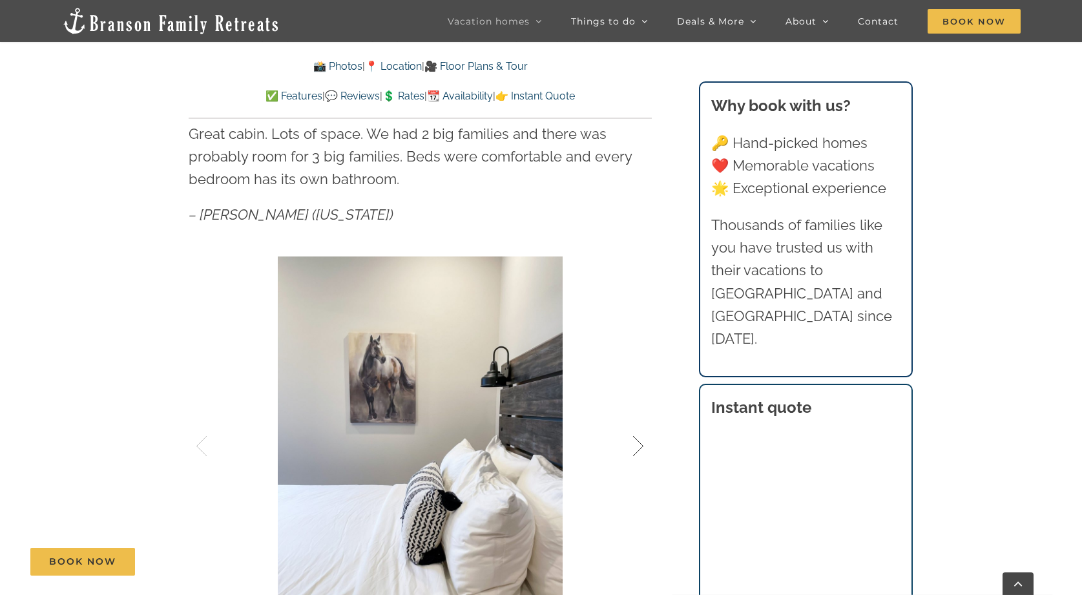
click at [634, 440] on div at bounding box center [625, 446] width 40 height 80
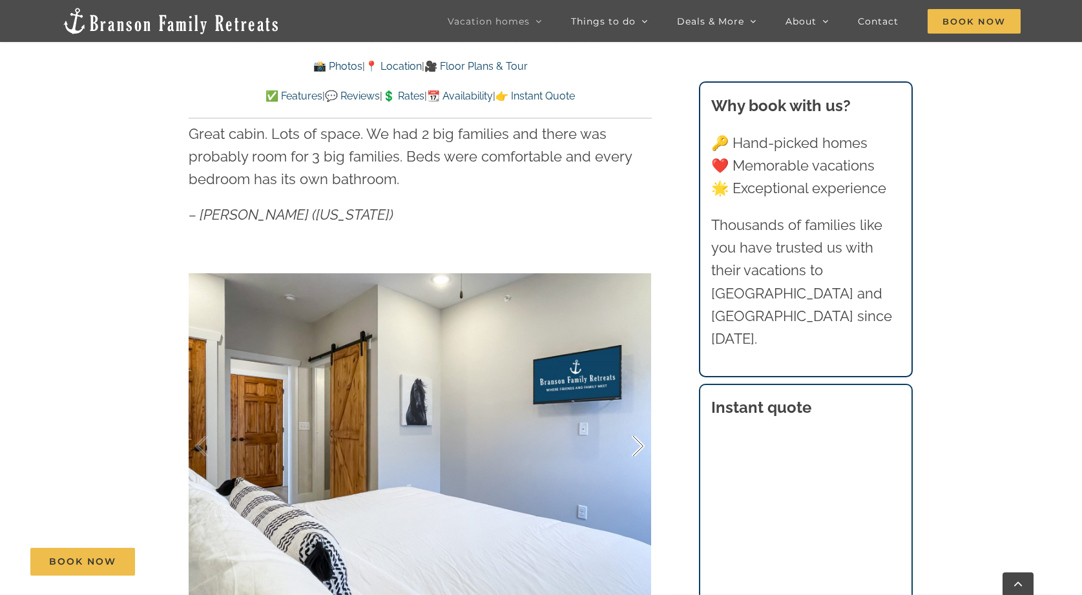
click at [634, 440] on div at bounding box center [625, 446] width 40 height 80
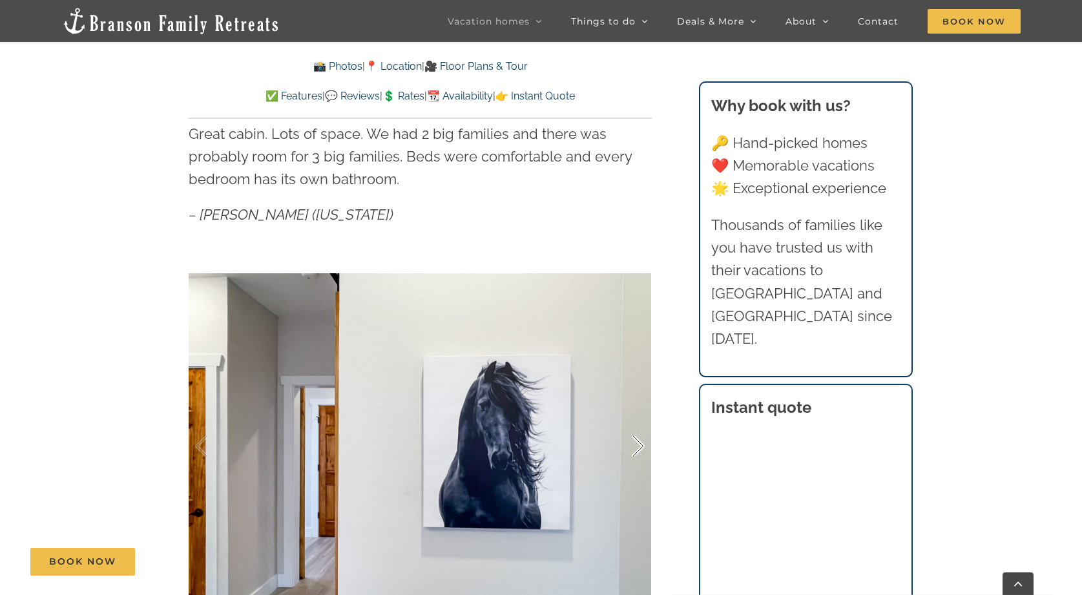
click at [634, 440] on div at bounding box center [625, 446] width 40 height 80
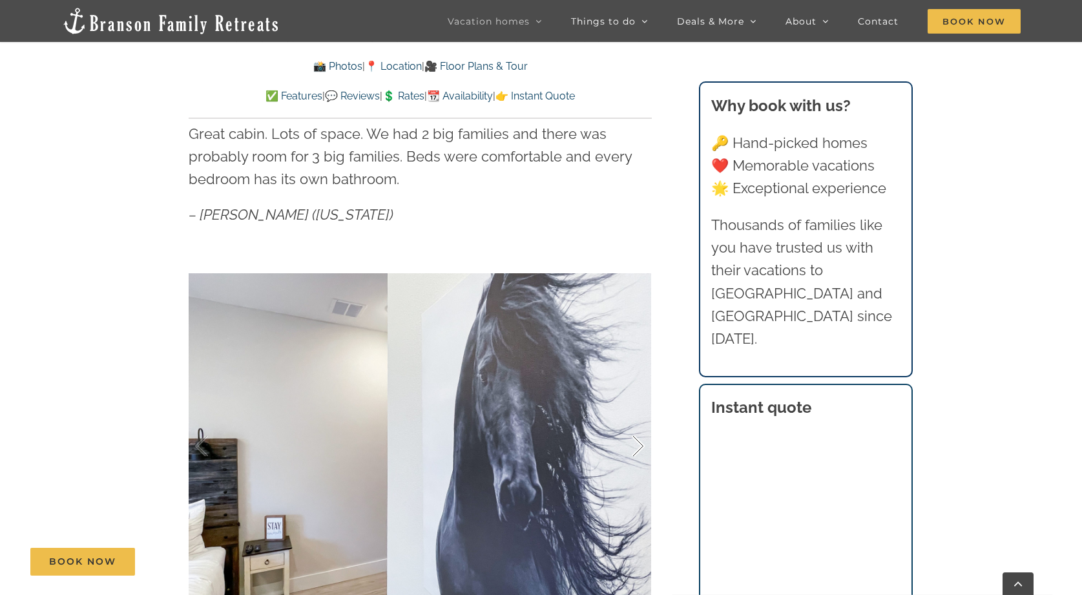
click at [634, 440] on div at bounding box center [625, 446] width 40 height 80
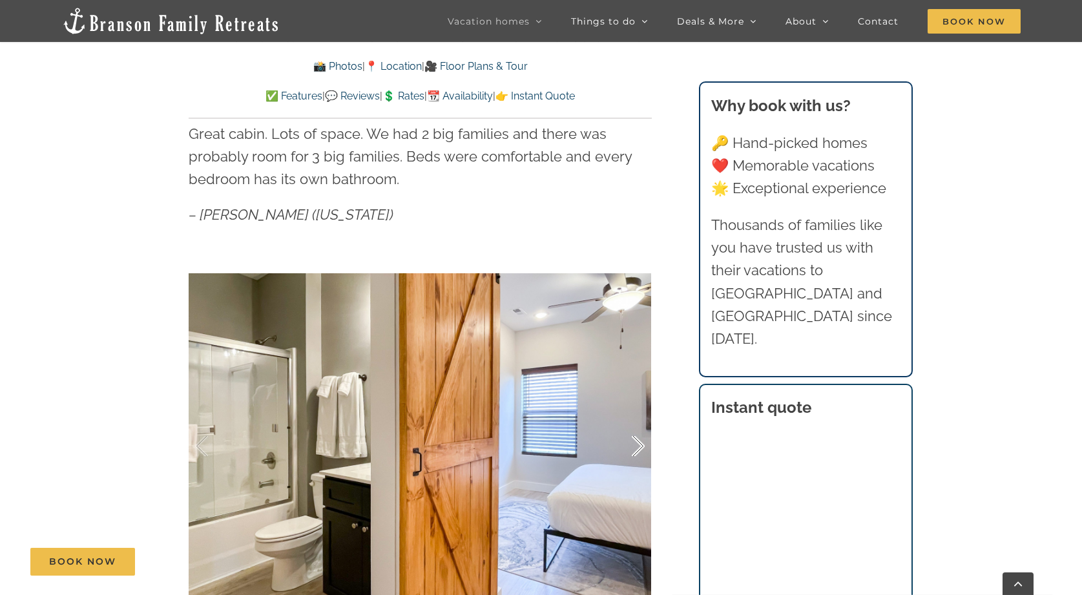
click at [634, 440] on div at bounding box center [625, 446] width 40 height 80
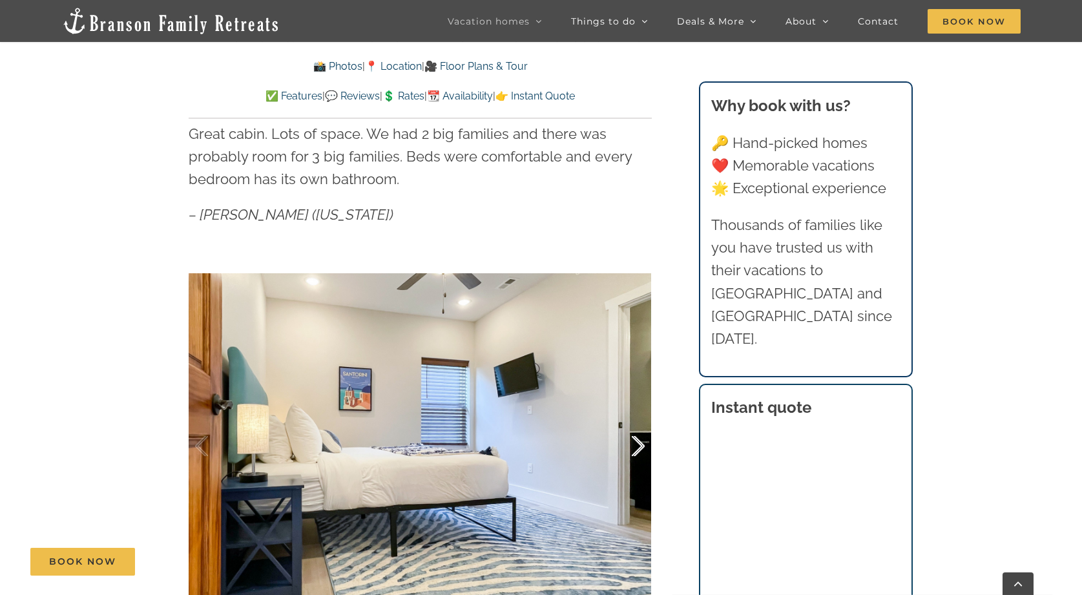
click at [634, 440] on div at bounding box center [625, 446] width 40 height 80
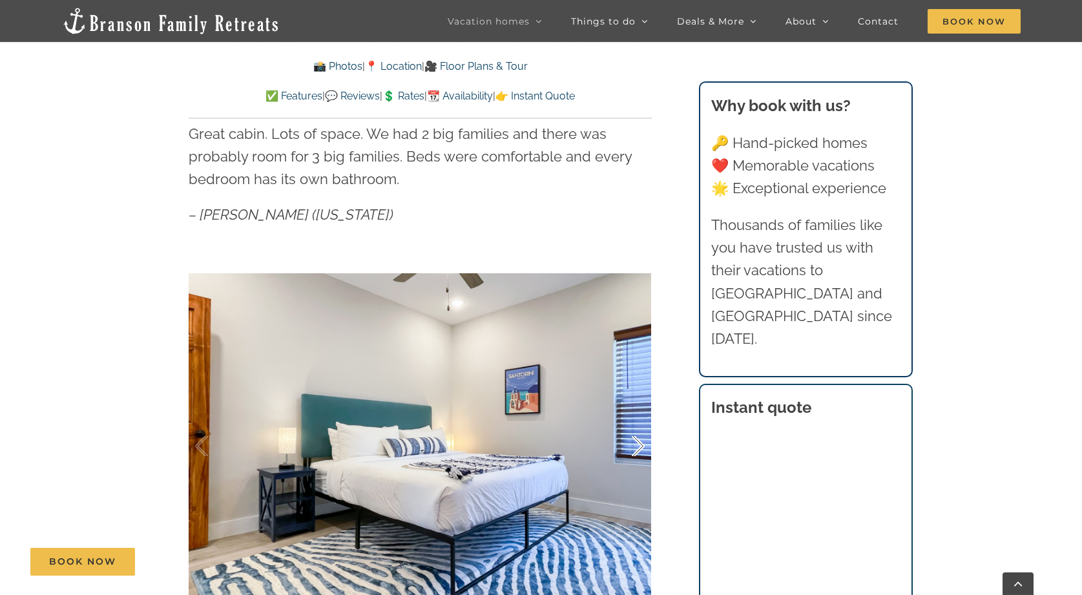
click at [634, 440] on div at bounding box center [625, 446] width 40 height 80
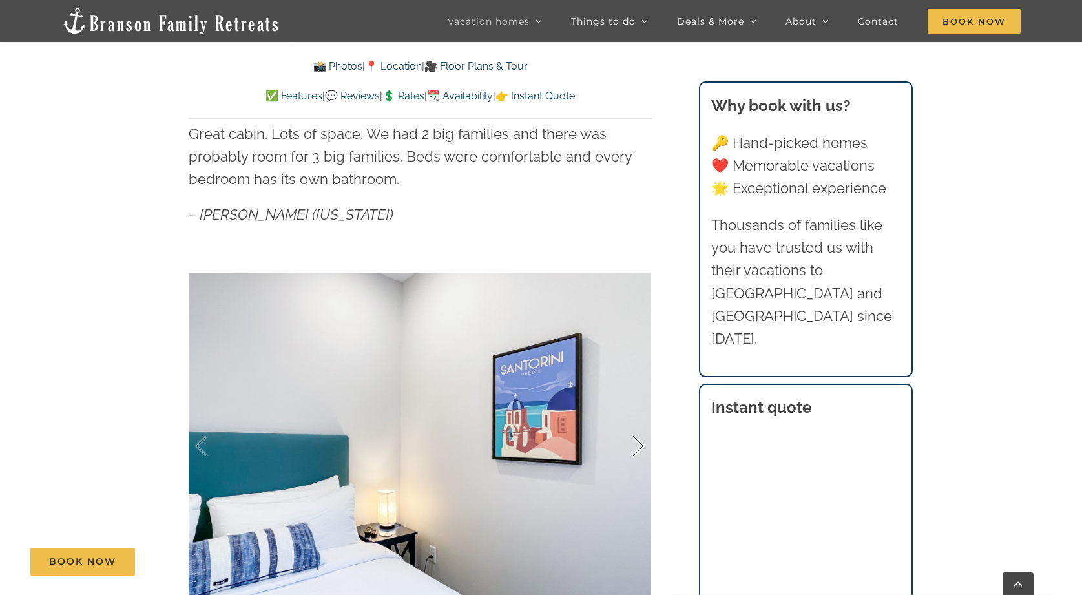
click at [634, 440] on div at bounding box center [625, 446] width 40 height 80
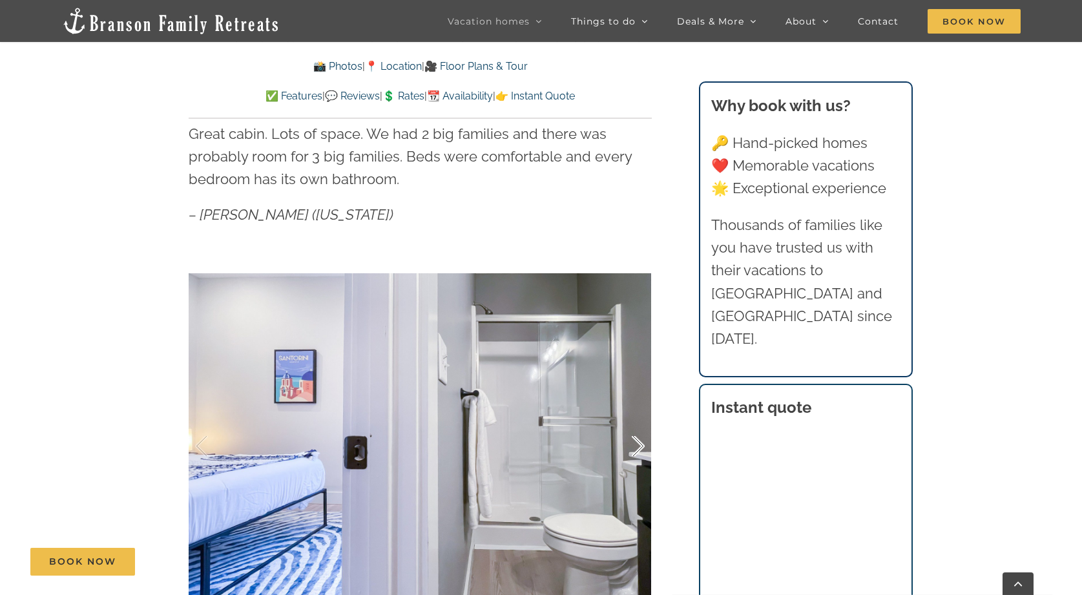
click at [634, 440] on div at bounding box center [625, 446] width 40 height 80
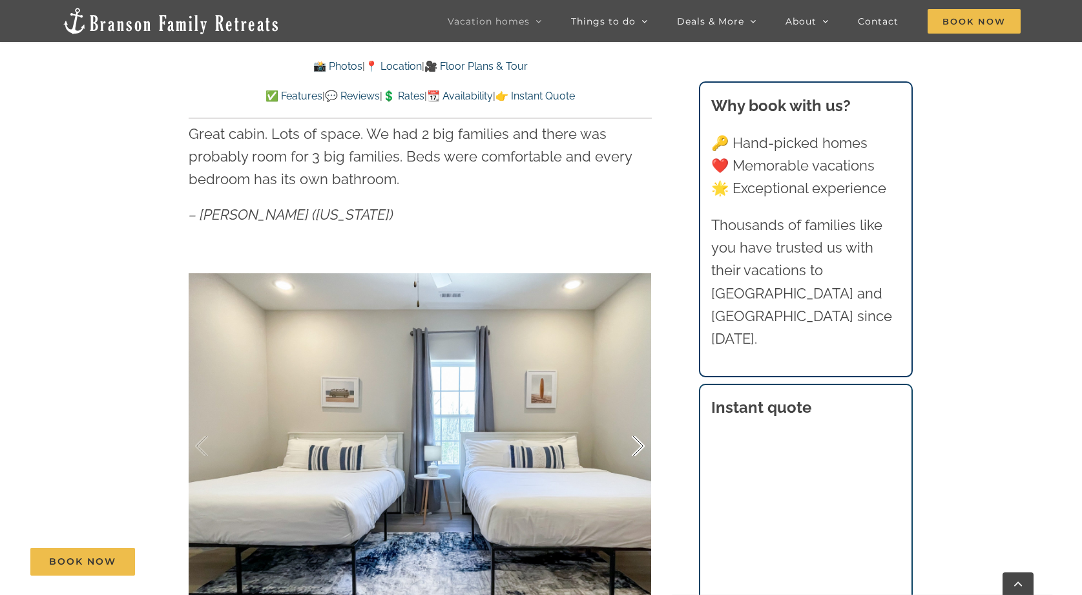
click at [634, 440] on div at bounding box center [625, 446] width 40 height 80
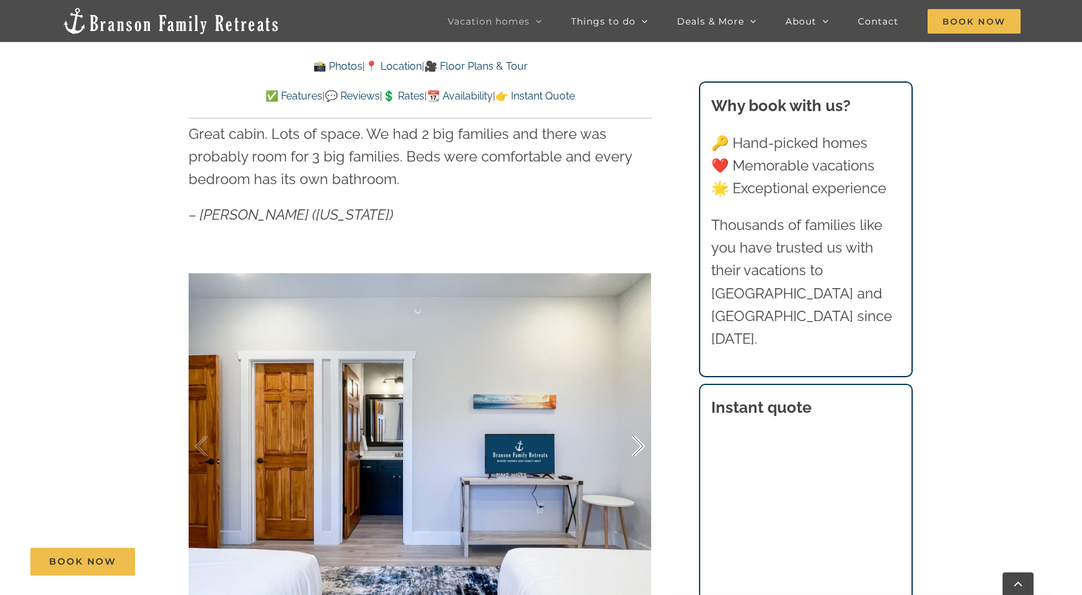
click at [634, 440] on div at bounding box center [625, 446] width 40 height 80
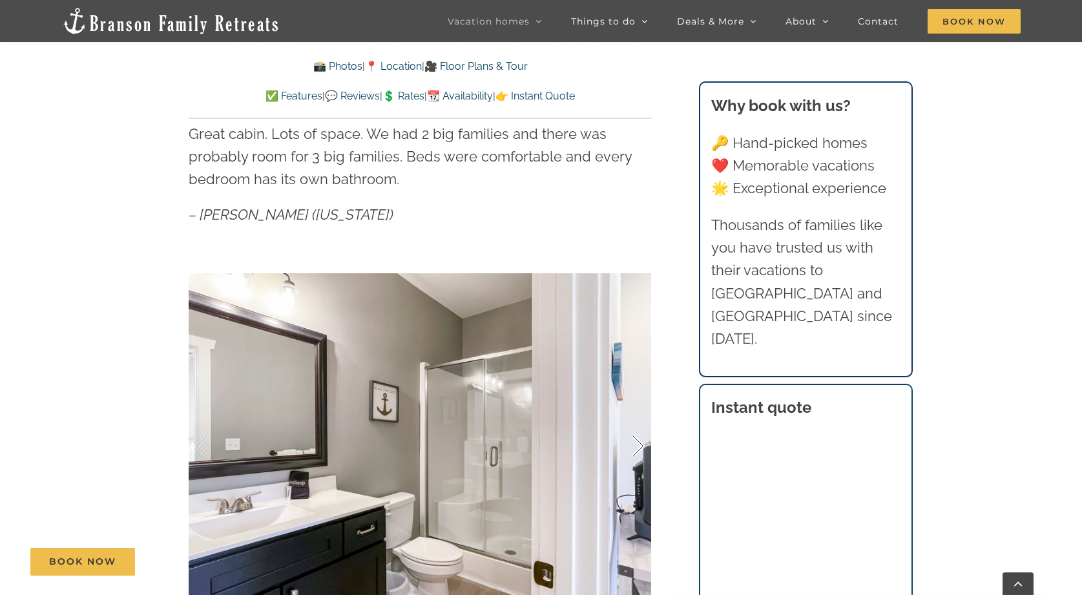
click at [634, 440] on div at bounding box center [625, 446] width 40 height 80
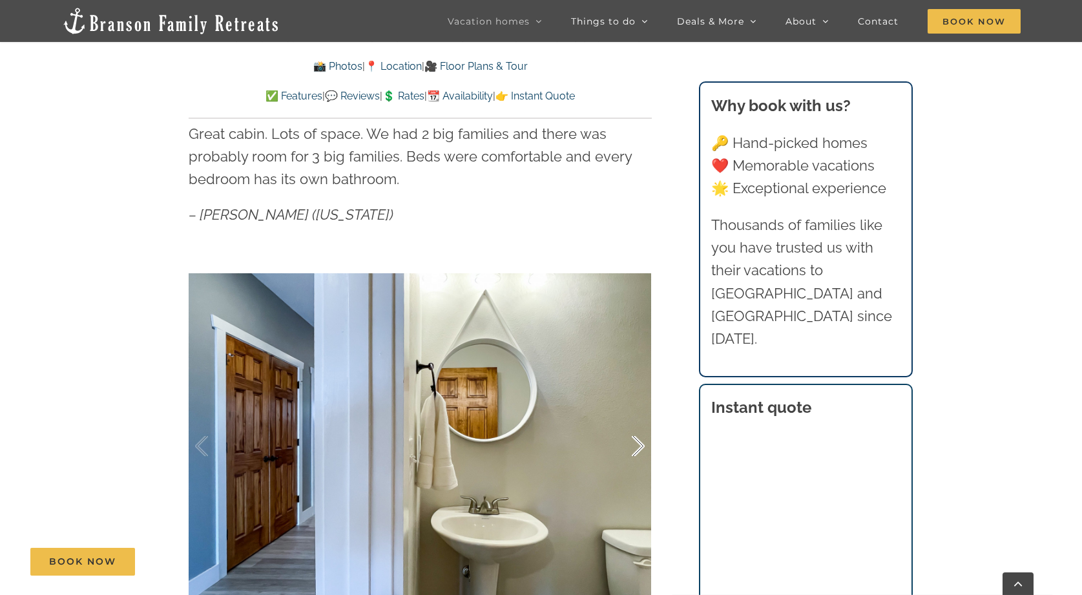
click at [634, 440] on div at bounding box center [625, 446] width 40 height 80
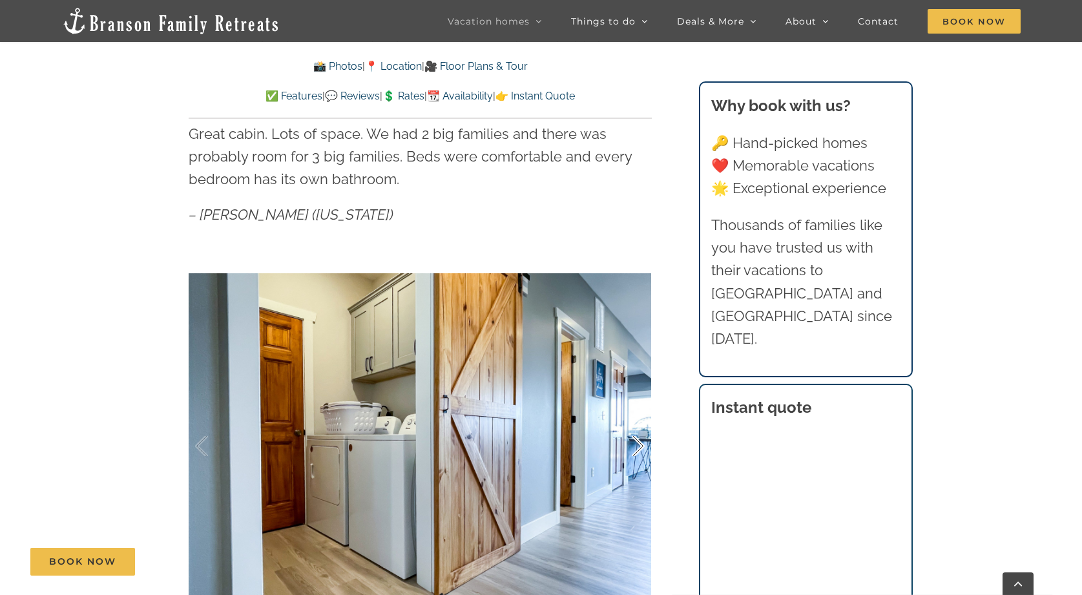
click at [634, 440] on div at bounding box center [625, 446] width 40 height 80
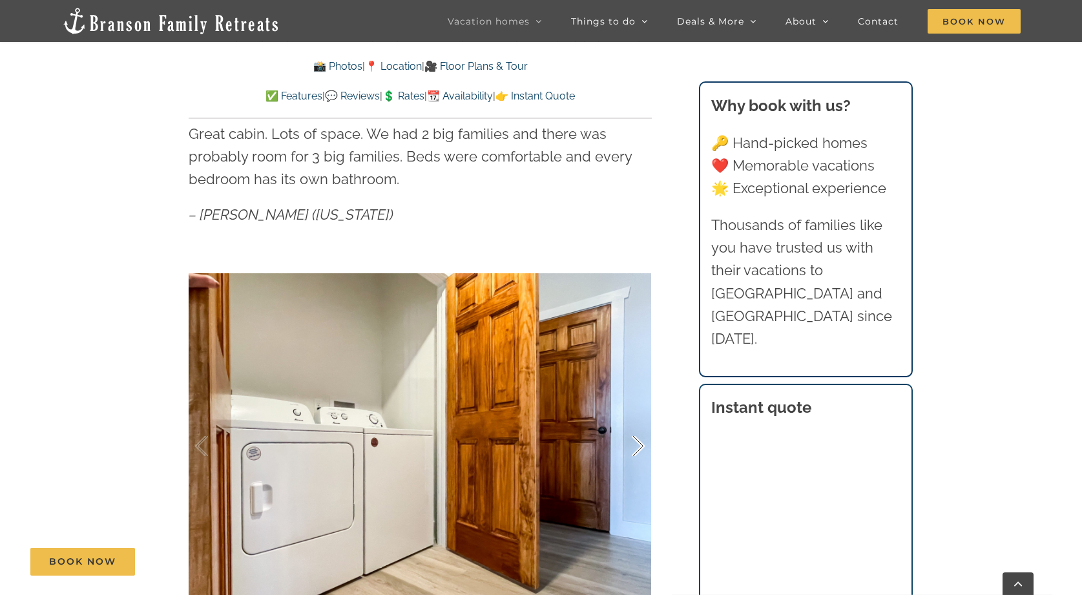
click at [634, 440] on div at bounding box center [625, 446] width 40 height 80
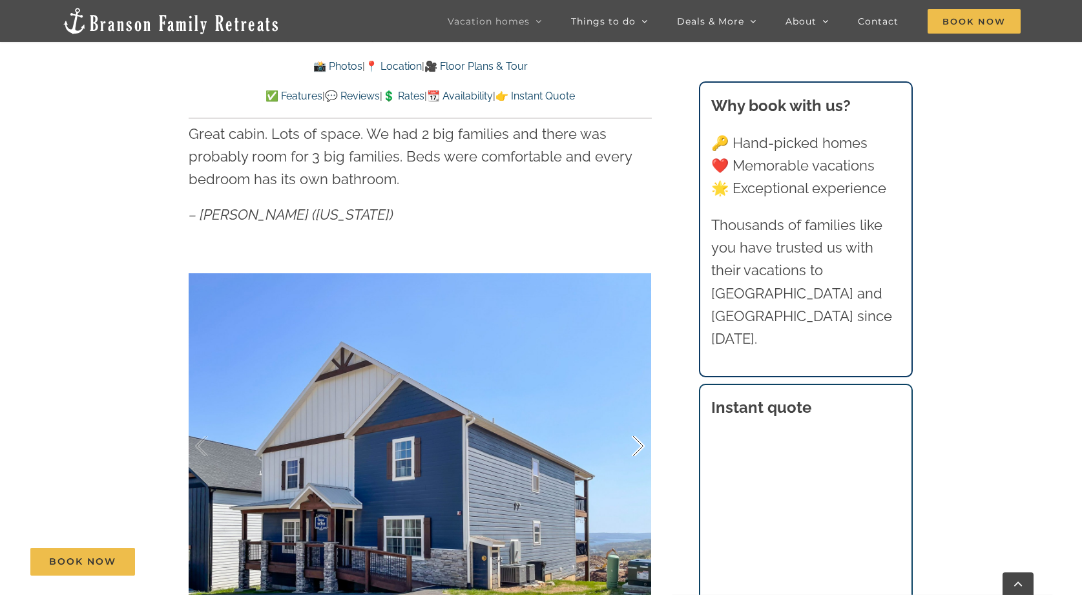
click at [634, 440] on div at bounding box center [625, 446] width 40 height 80
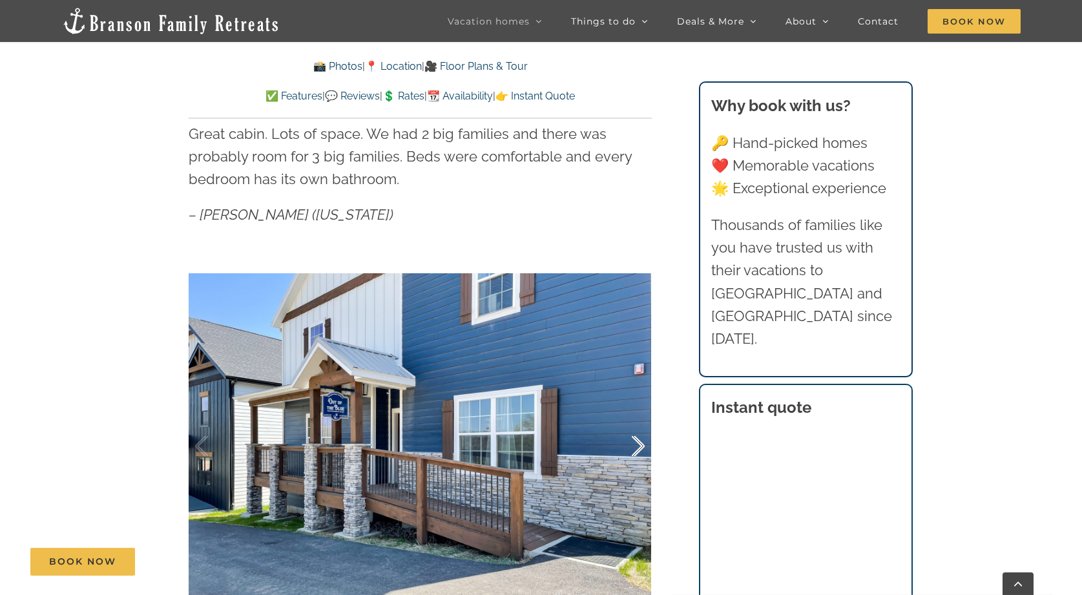
click at [634, 440] on div at bounding box center [625, 446] width 40 height 80
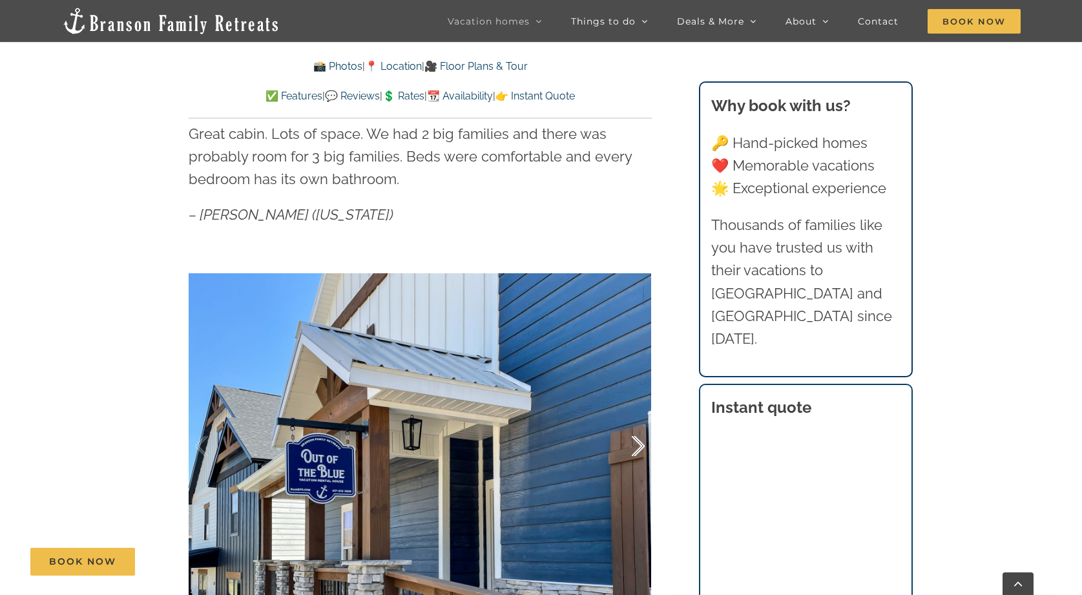
click at [634, 440] on div at bounding box center [625, 446] width 40 height 80
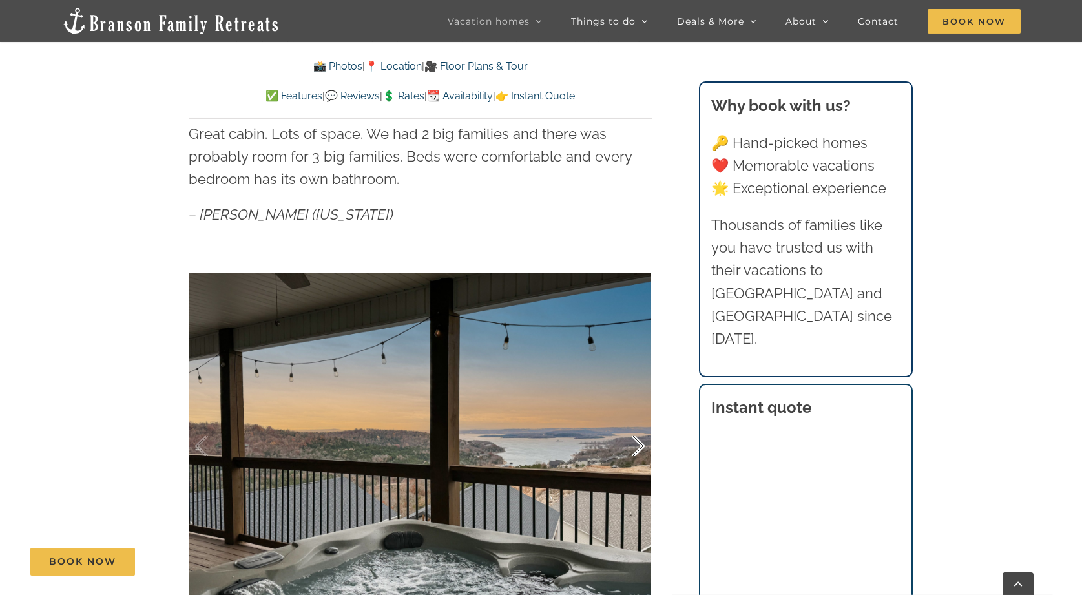
click at [634, 440] on div at bounding box center [625, 446] width 40 height 80
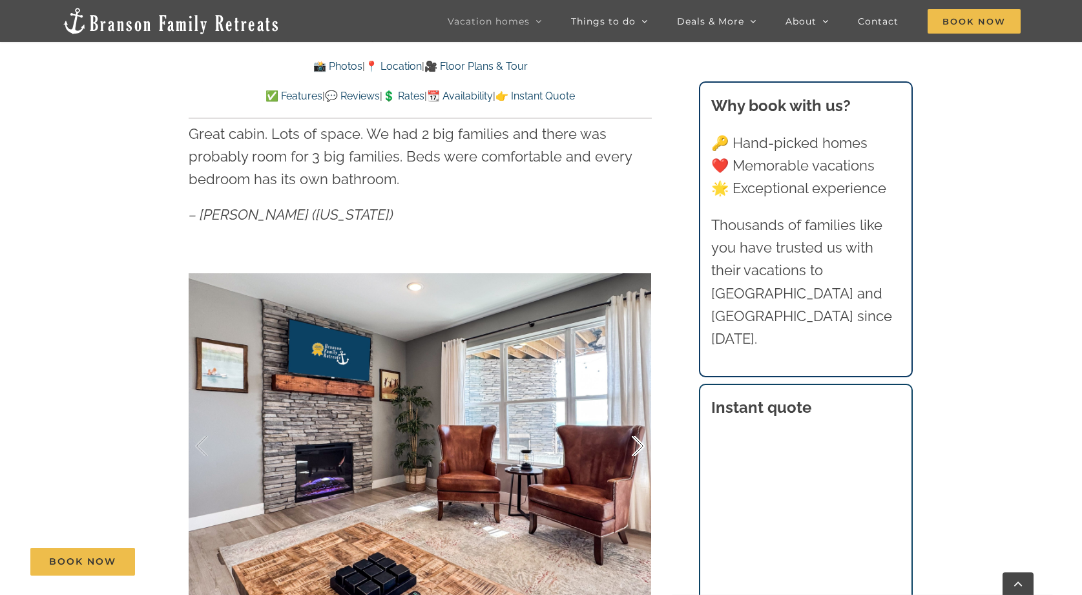
click at [634, 440] on div at bounding box center [625, 446] width 40 height 80
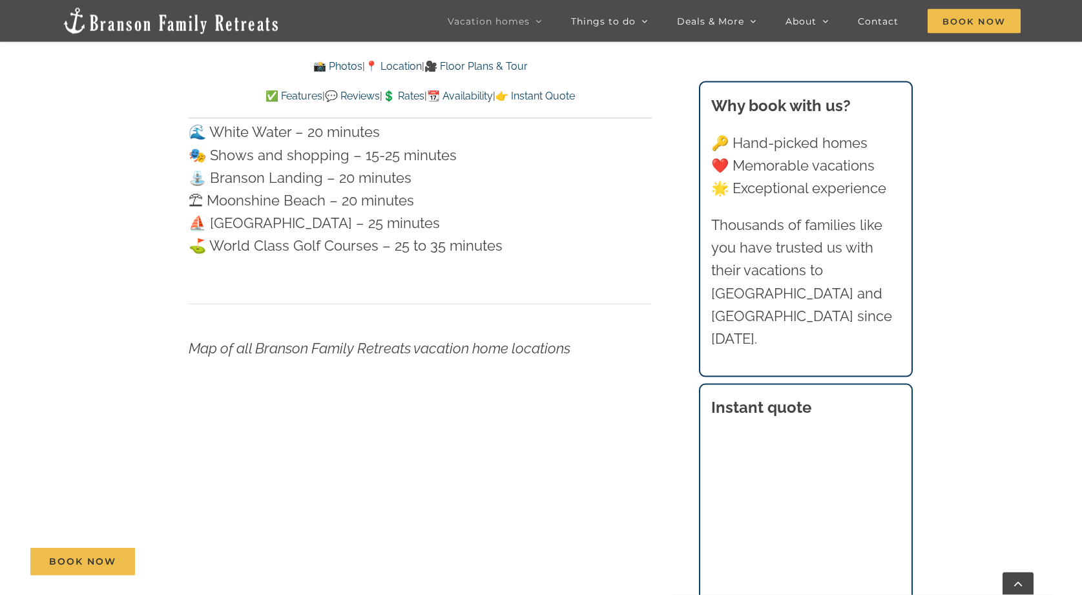
scroll to position [3973, 0]
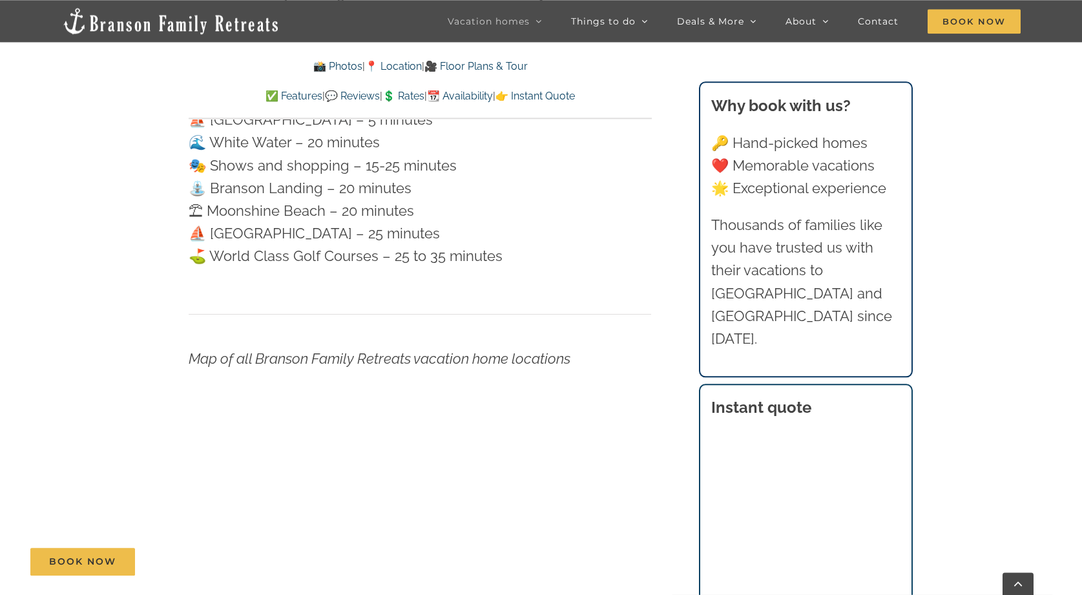
click at [425, 304] on div "Map of all Branson Family Retreats vacation home locations" at bounding box center [420, 480] width 463 height 367
click at [603, 401] on p at bounding box center [420, 501] width 463 height 200
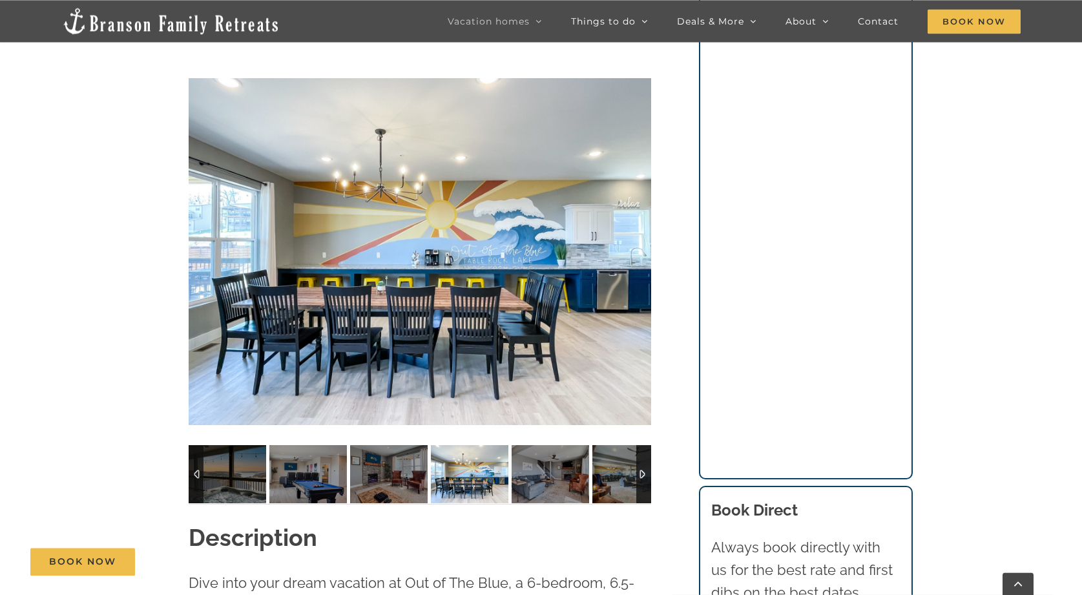
scroll to position [0, 0]
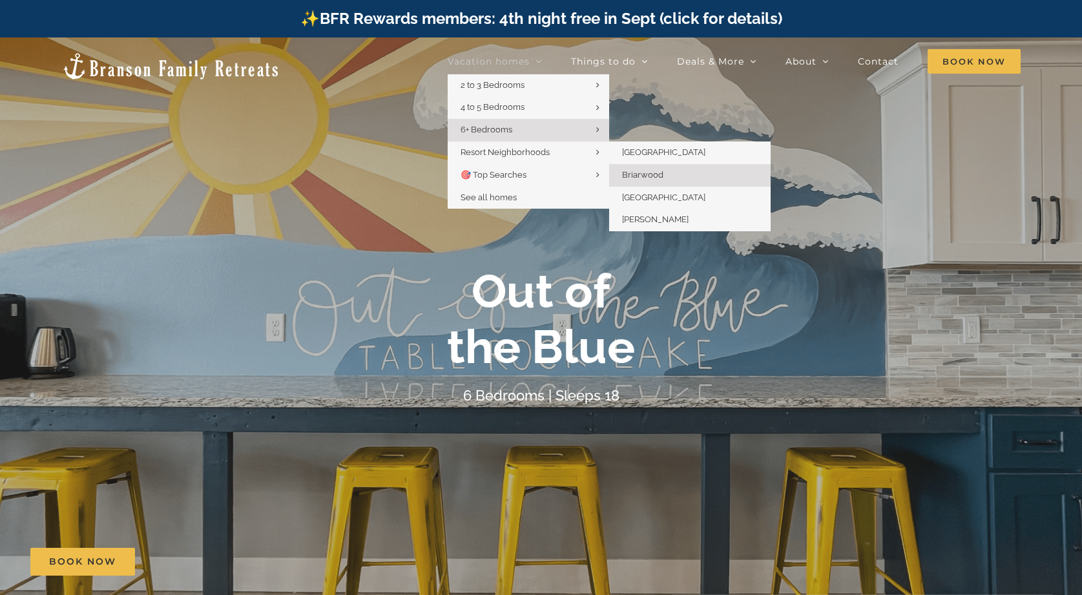
click at [655, 172] on span "Briarwood" at bounding box center [642, 175] width 41 height 10
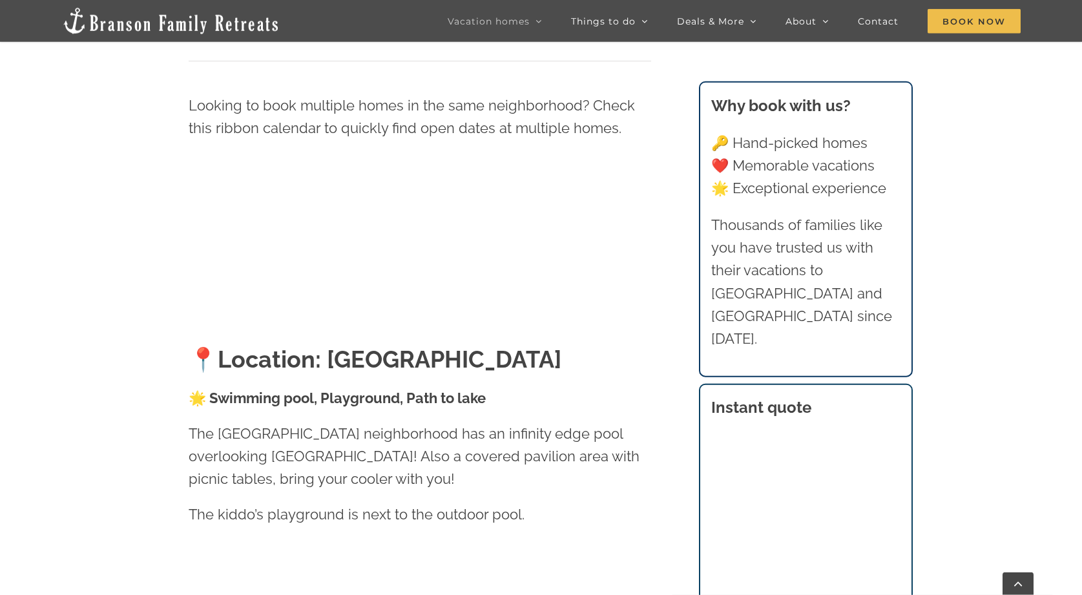
scroll to position [1241, 0]
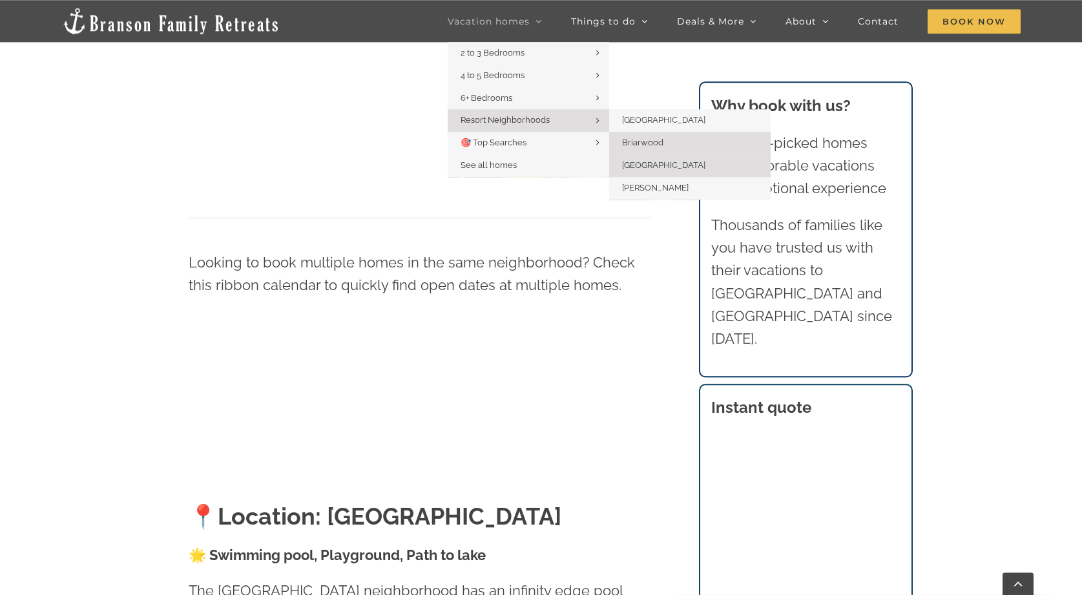
click at [636, 161] on link "[GEOGRAPHIC_DATA]" at bounding box center [690, 165] width 162 height 23
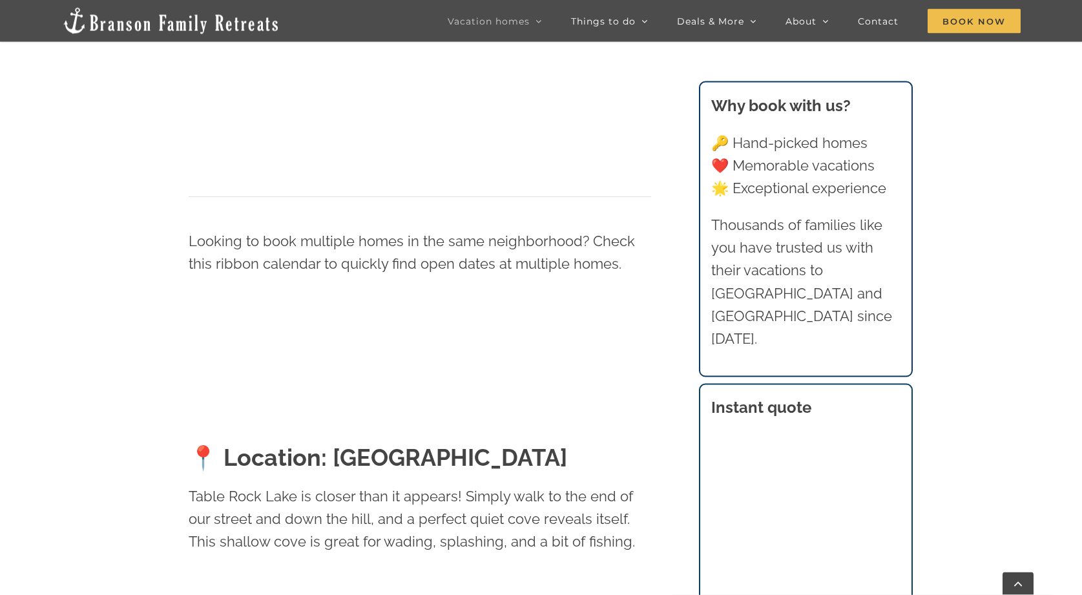
scroll to position [990, 0]
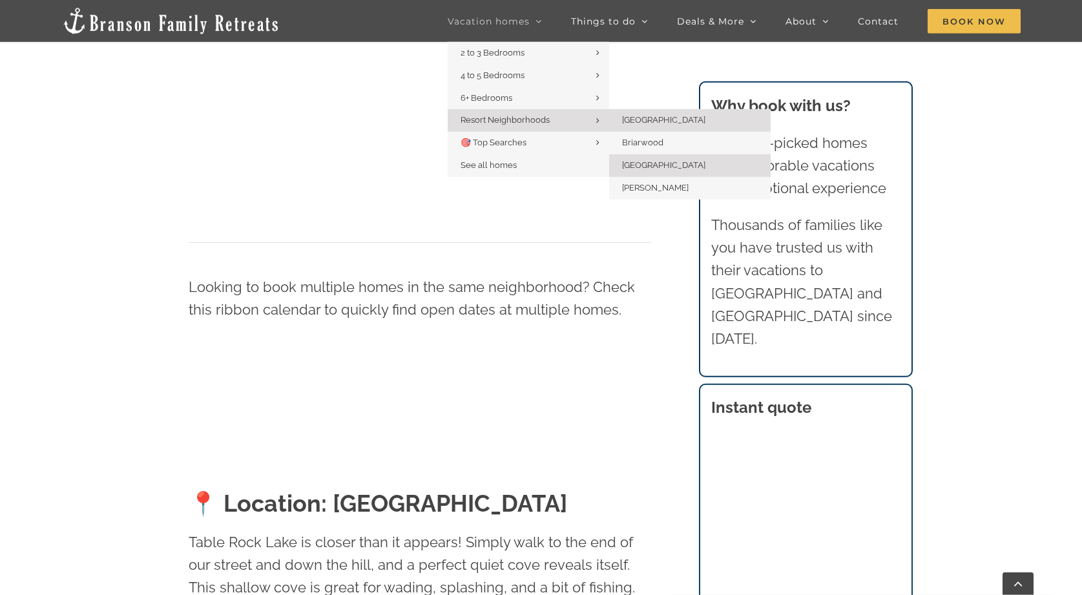
click at [633, 120] on span "[GEOGRAPHIC_DATA]" at bounding box center [663, 120] width 83 height 10
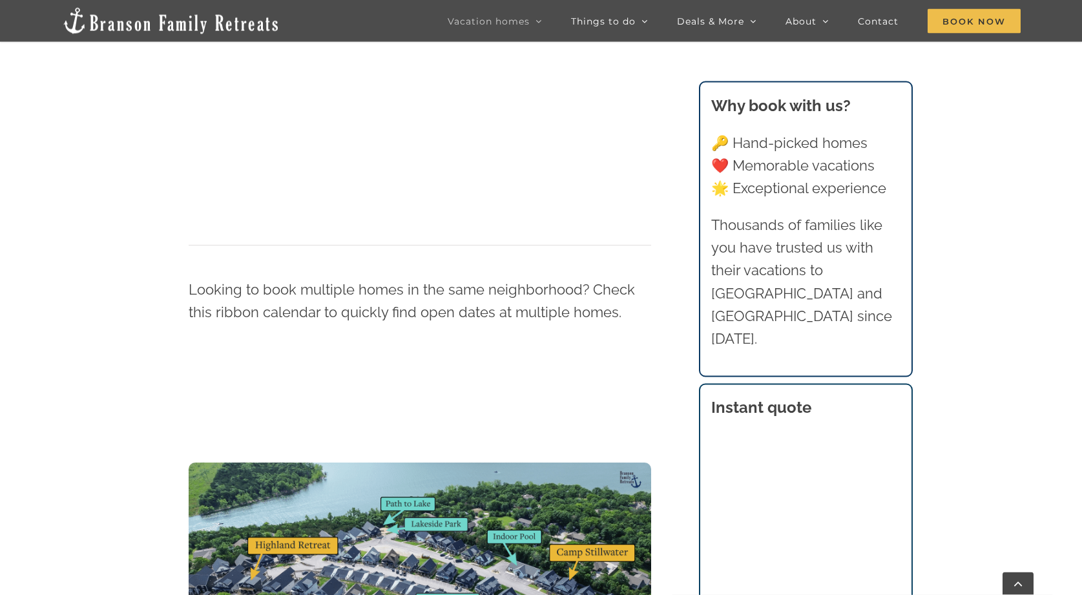
scroll to position [1274, 0]
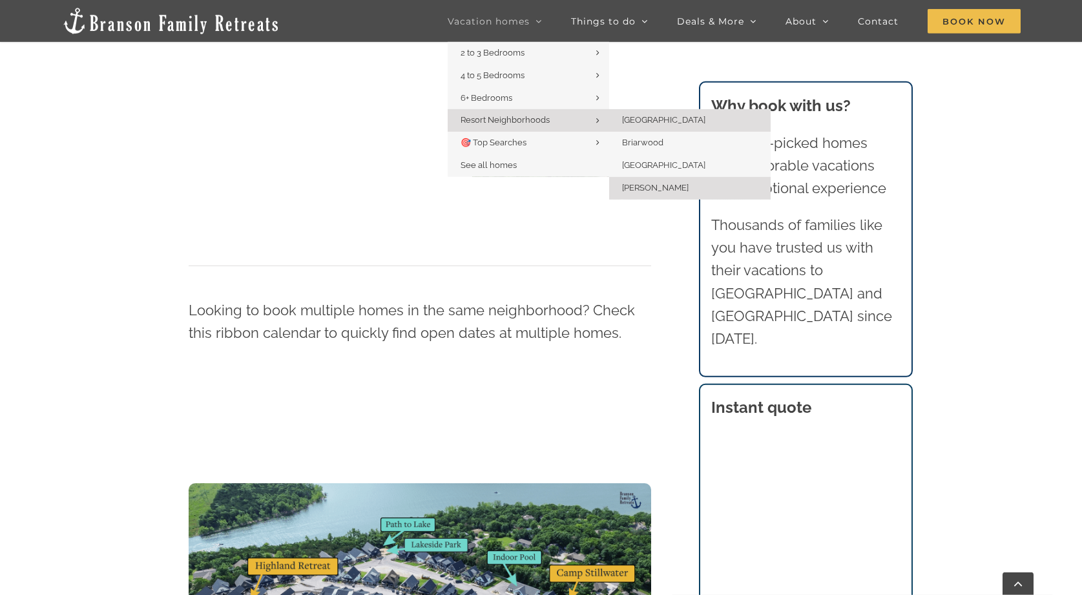
click at [657, 189] on span "[PERSON_NAME]" at bounding box center [655, 188] width 67 height 10
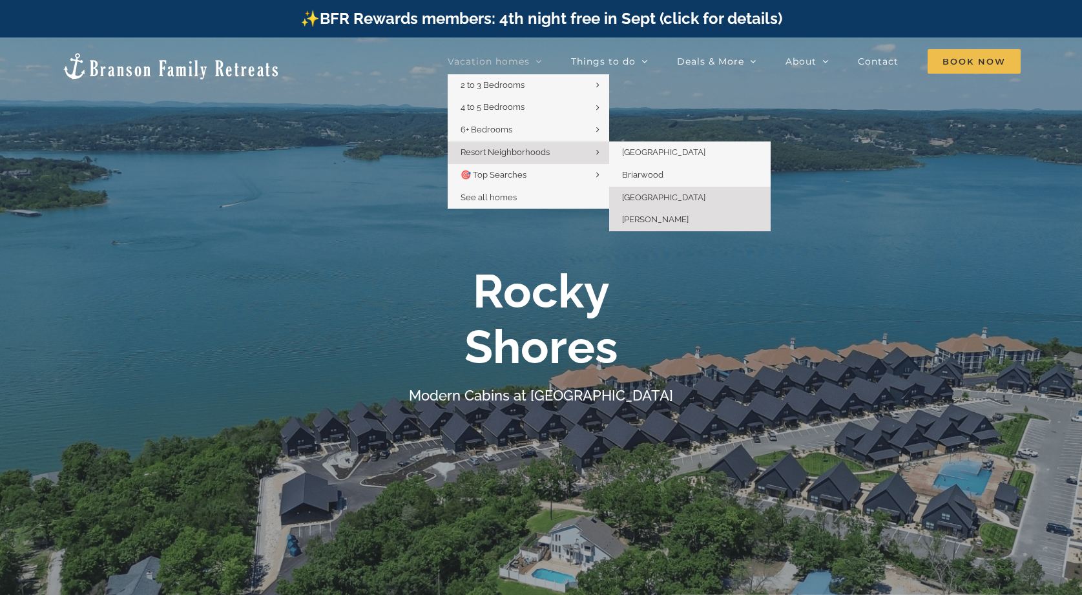
click at [656, 193] on span "[GEOGRAPHIC_DATA]" at bounding box center [663, 198] width 83 height 10
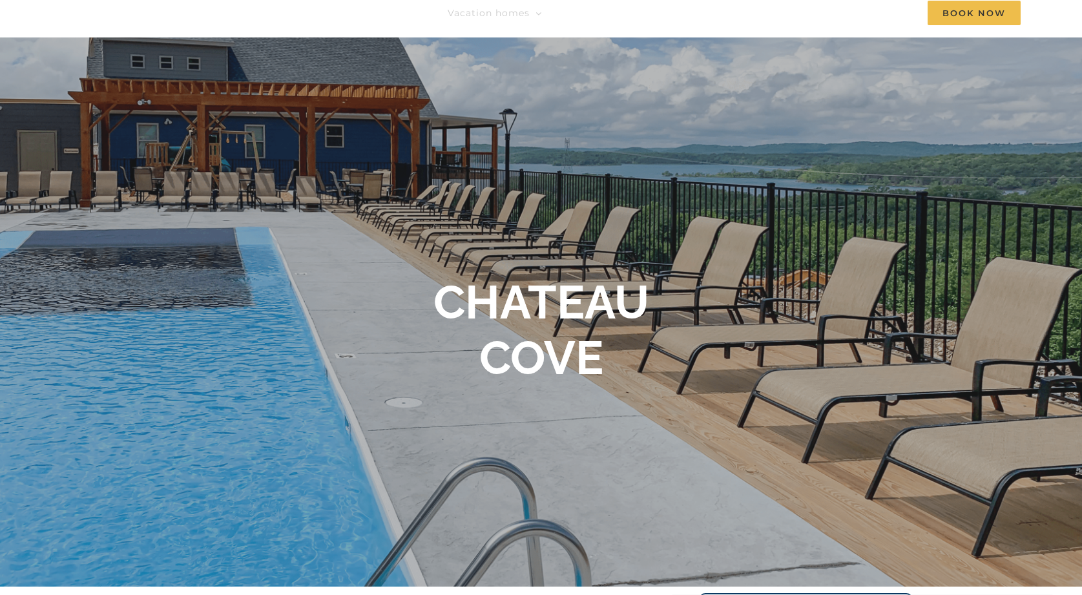
scroll to position [16, 0]
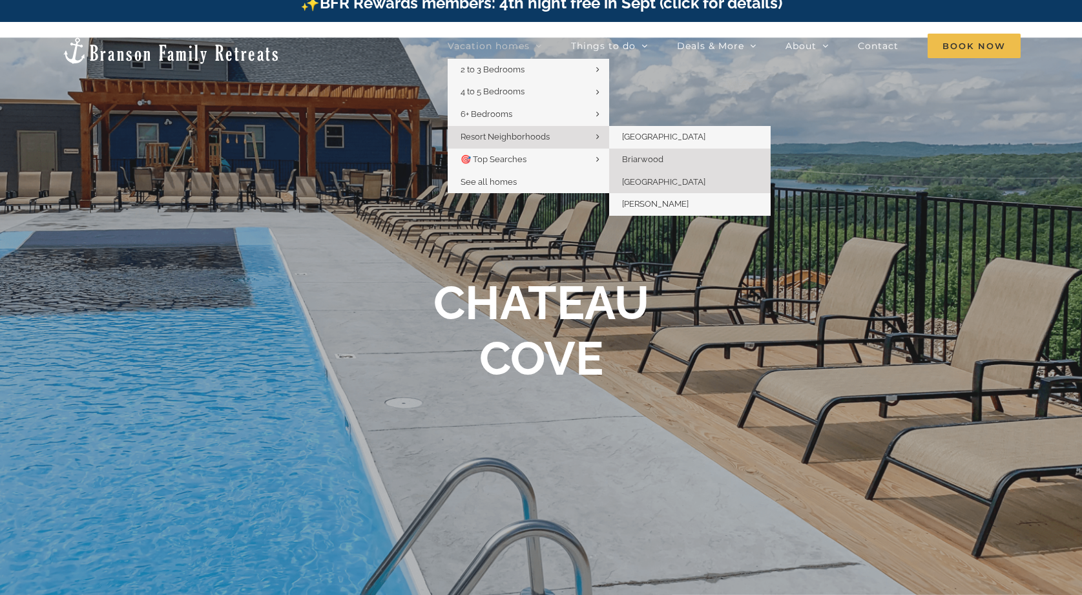
click at [634, 155] on span "Briarwood" at bounding box center [642, 159] width 41 height 10
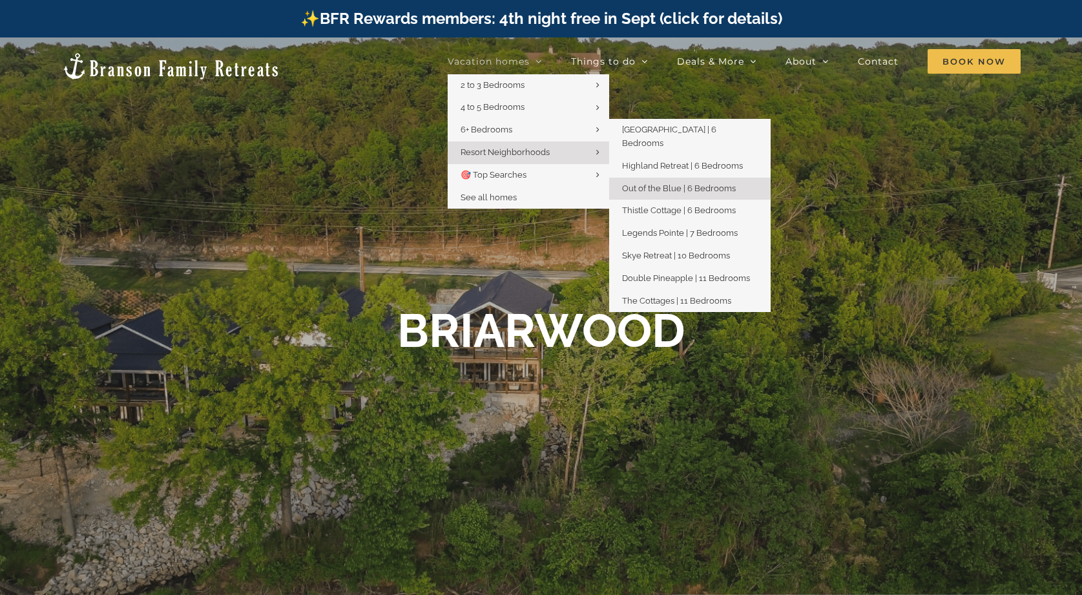
click at [638, 178] on link "Out of the Blue | 6 Bedrooms" at bounding box center [690, 189] width 162 height 23
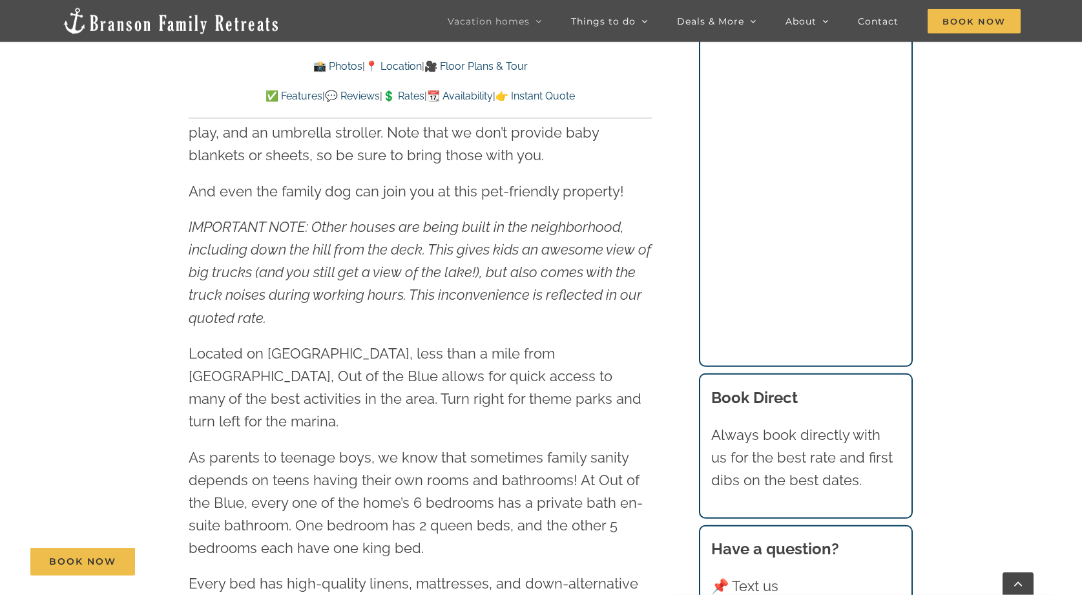
scroll to position [1801, 0]
